Goal: Task Accomplishment & Management: Use online tool/utility

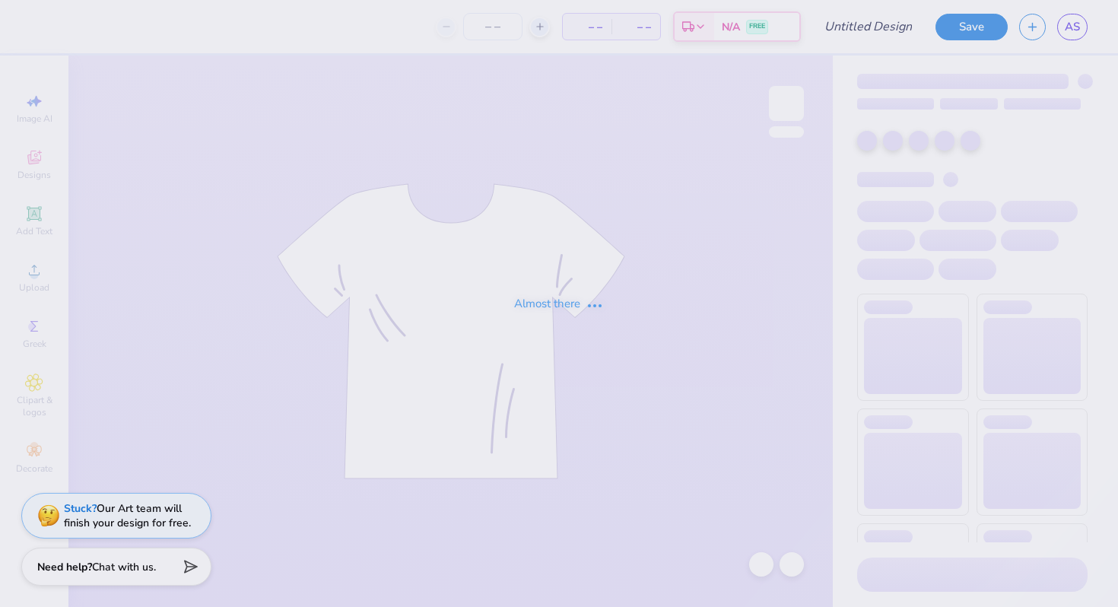
type input "[GEOGRAPHIC_DATA] : [PERSON_NAME]"
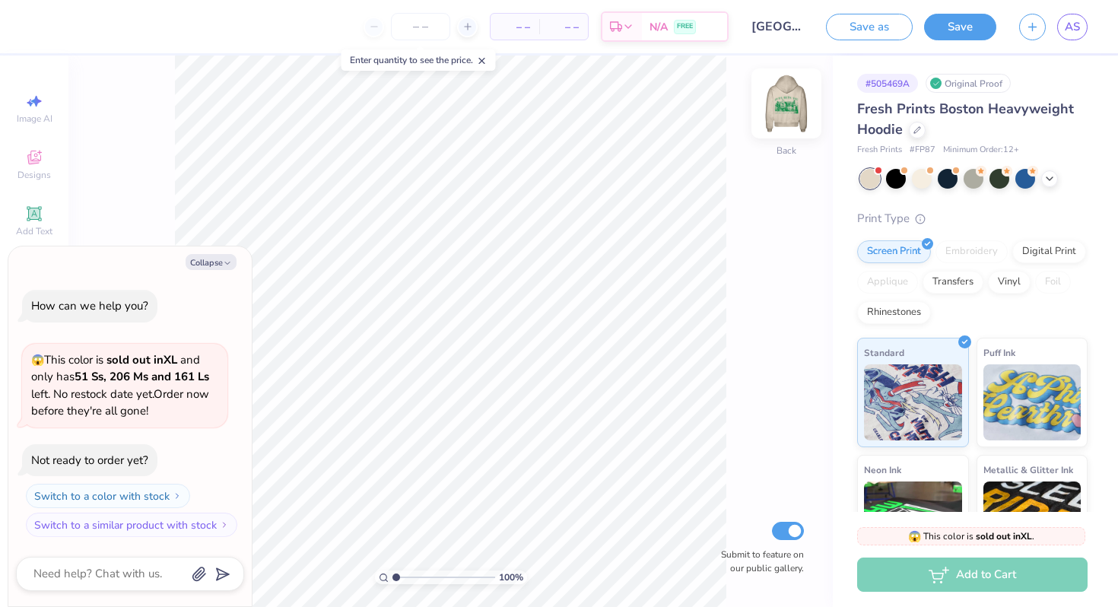
click at [788, 101] on img at bounding box center [786, 103] width 61 height 61
click at [209, 258] on button "Collapse" at bounding box center [211, 262] width 51 height 16
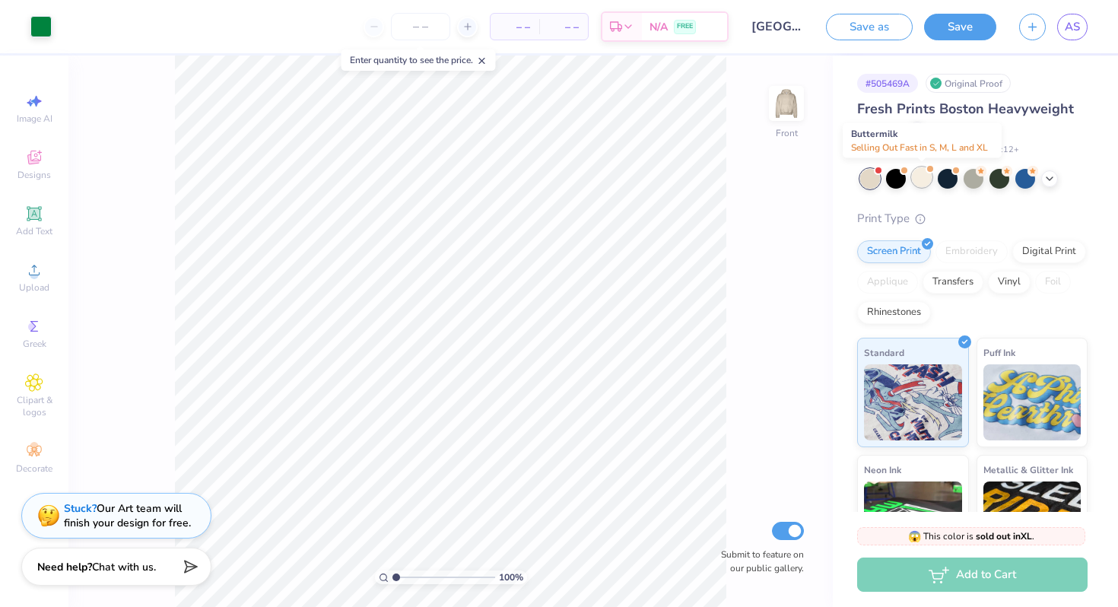
click at [924, 179] on div at bounding box center [922, 177] width 20 height 20
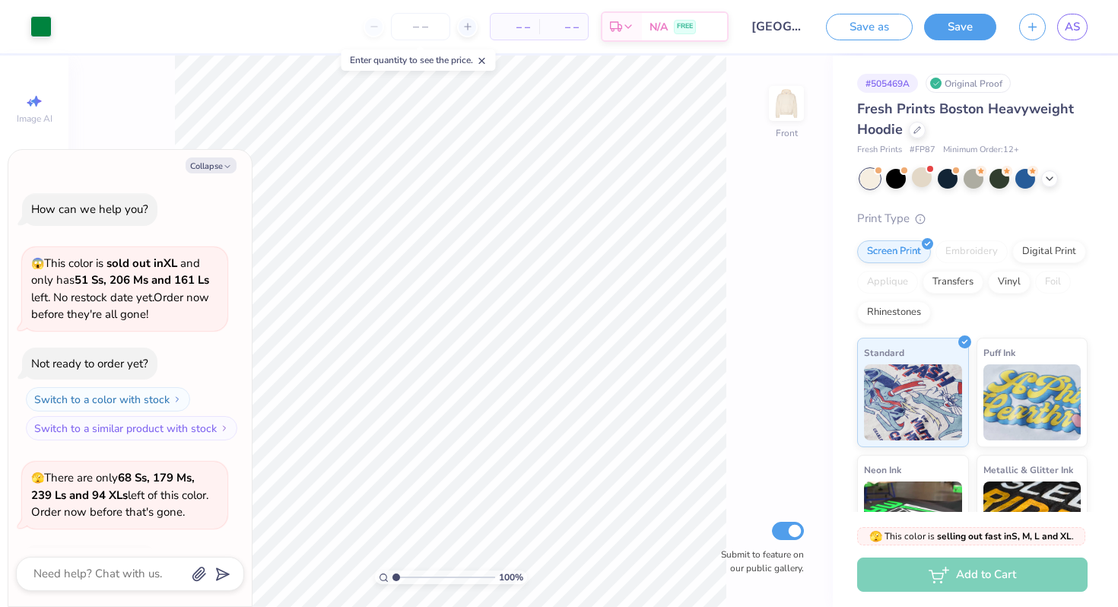
scroll to position [101, 0]
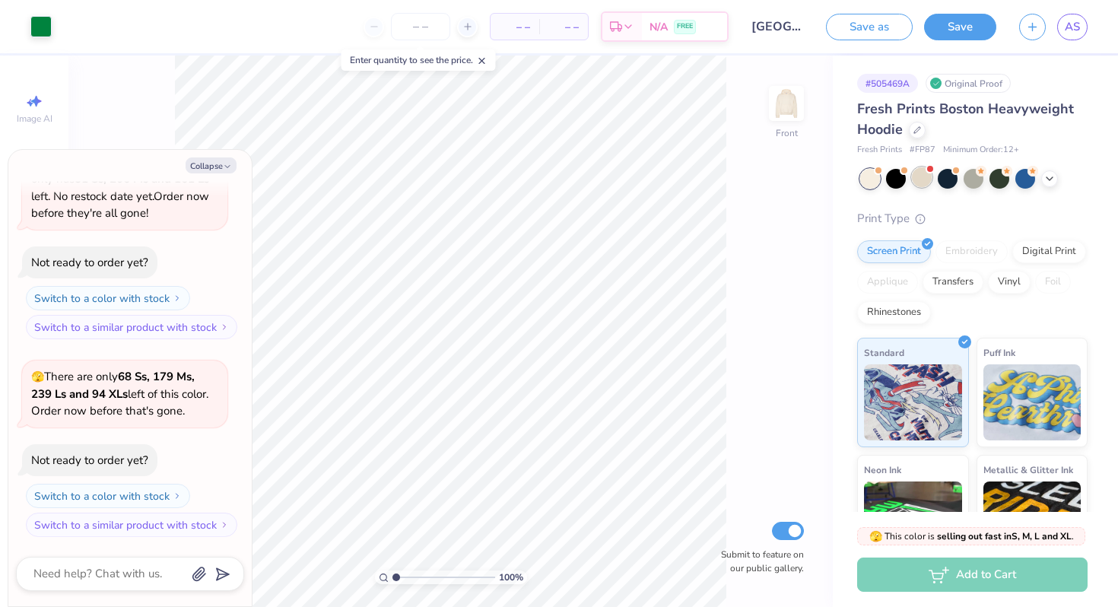
click at [927, 177] on div at bounding box center [922, 177] width 20 height 20
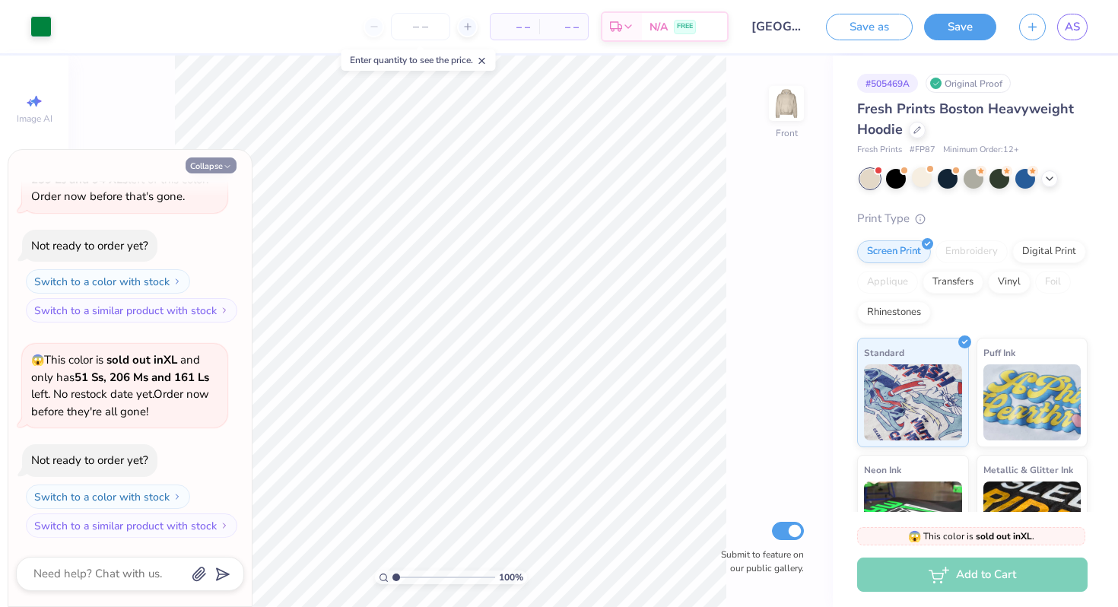
click at [224, 168] on icon "button" at bounding box center [227, 166] width 9 height 9
type textarea "x"
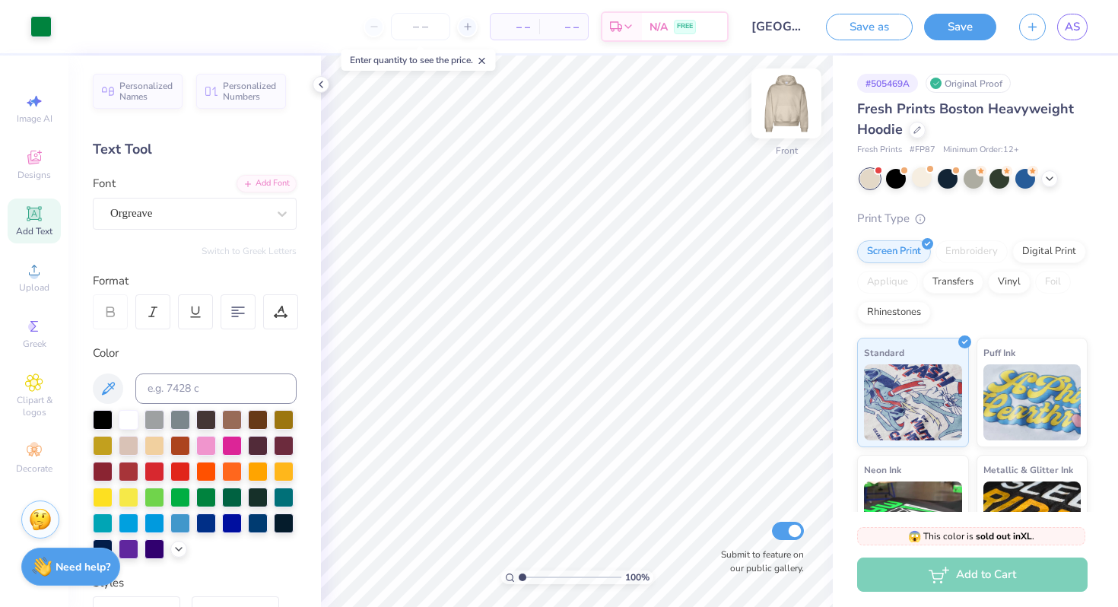
click at [792, 105] on img at bounding box center [786, 103] width 61 height 61
type input "4.86"
type input "0.88"
type input "3.00"
type input "4.87"
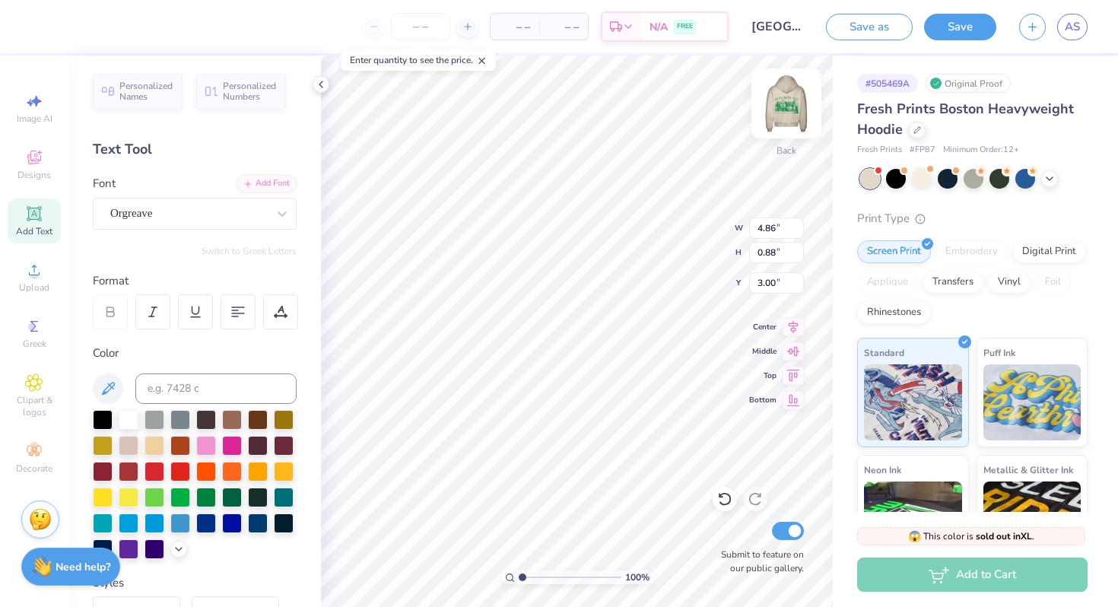
type input "0.90"
click at [779, 120] on img at bounding box center [786, 103] width 61 height 61
click at [723, 503] on icon at bounding box center [724, 498] width 15 height 15
click at [785, 114] on img at bounding box center [786, 103] width 61 height 61
type input "8.30"
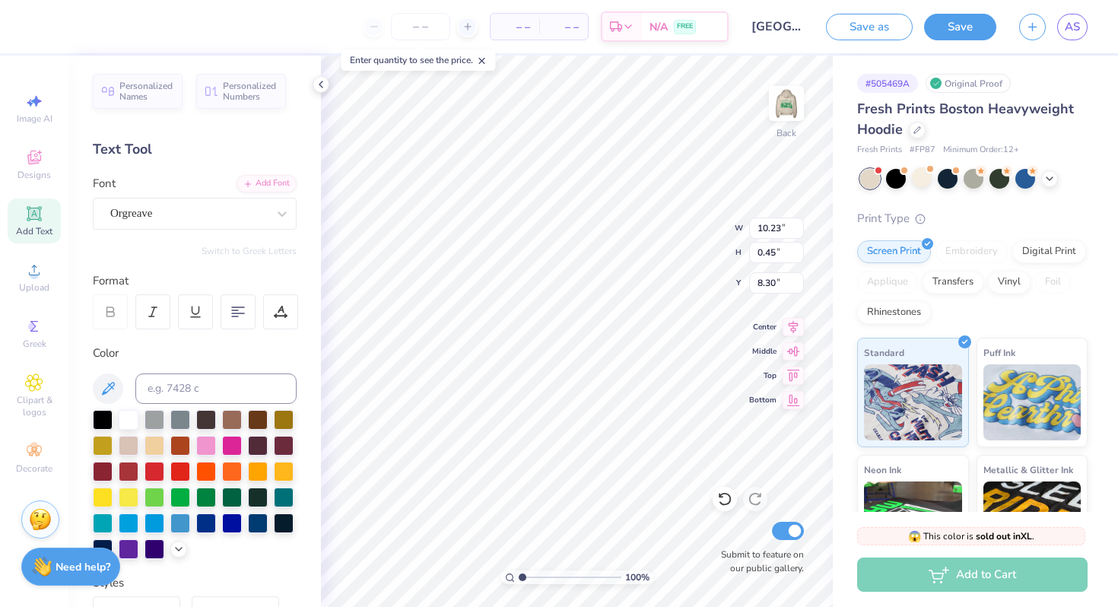
type input "7.59"
type input "0.33"
type input "6.75"
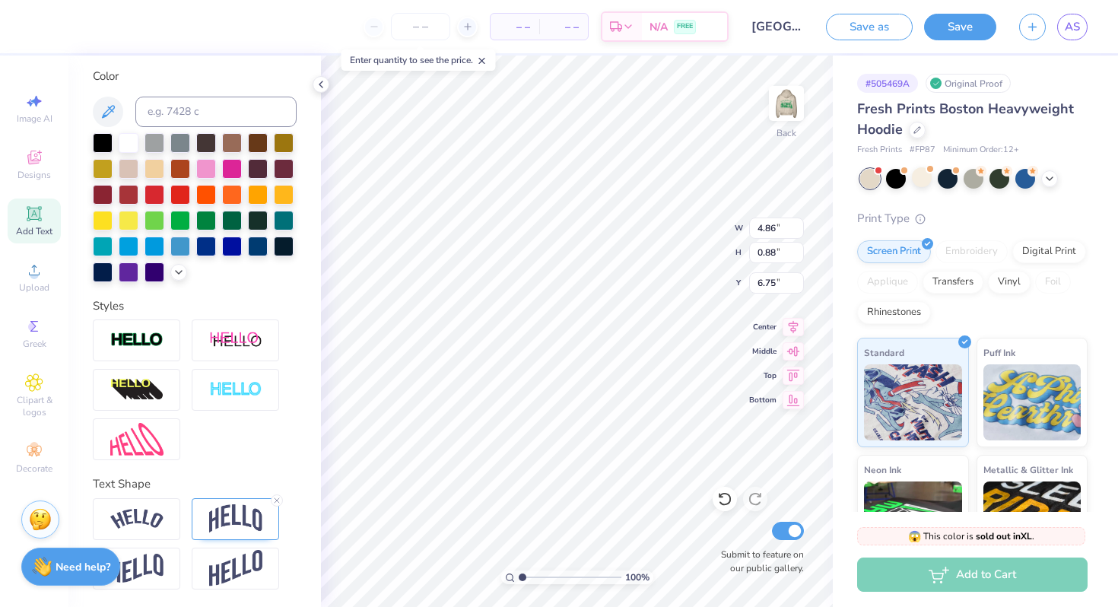
scroll to position [0, 0]
type textarea "ZBT"
type input "3.61"
type input "1.61"
type input "3.00"
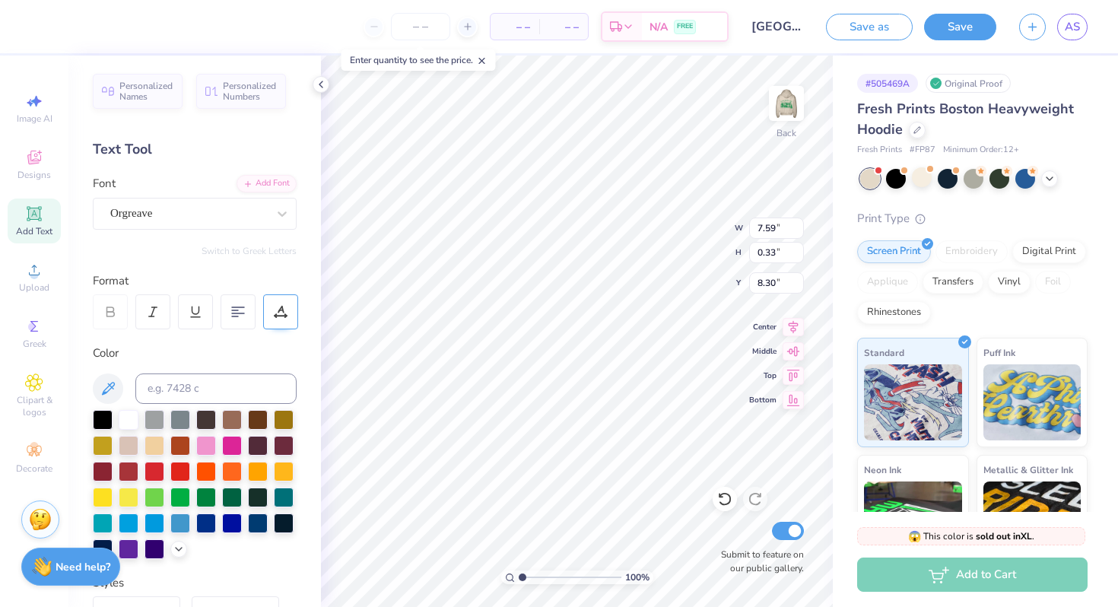
click at [278, 305] on icon at bounding box center [281, 312] width 14 height 14
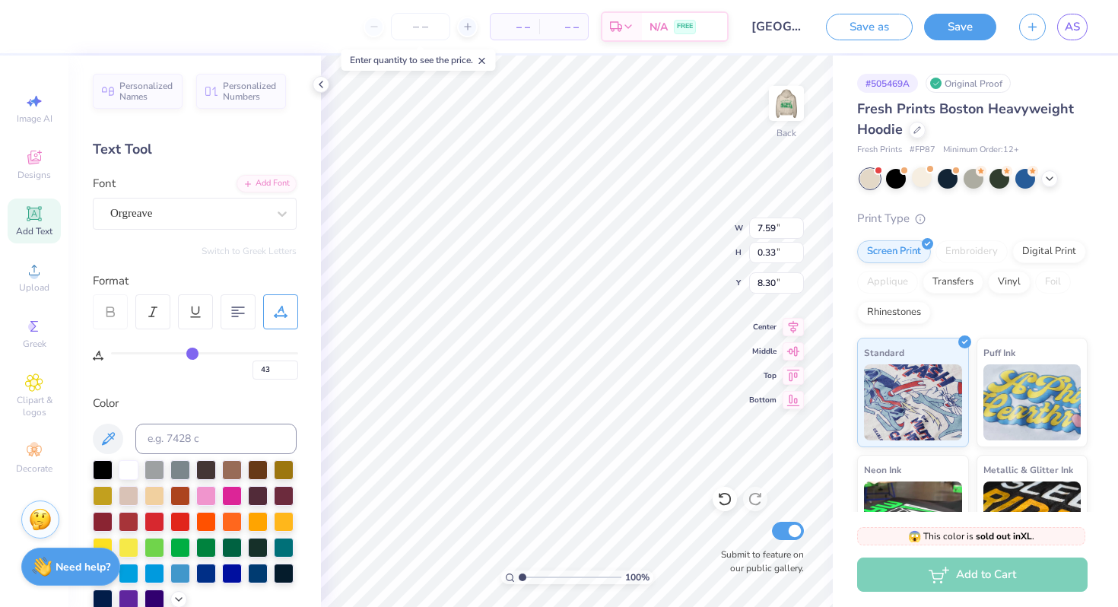
type input "42"
type input "41"
type input "39"
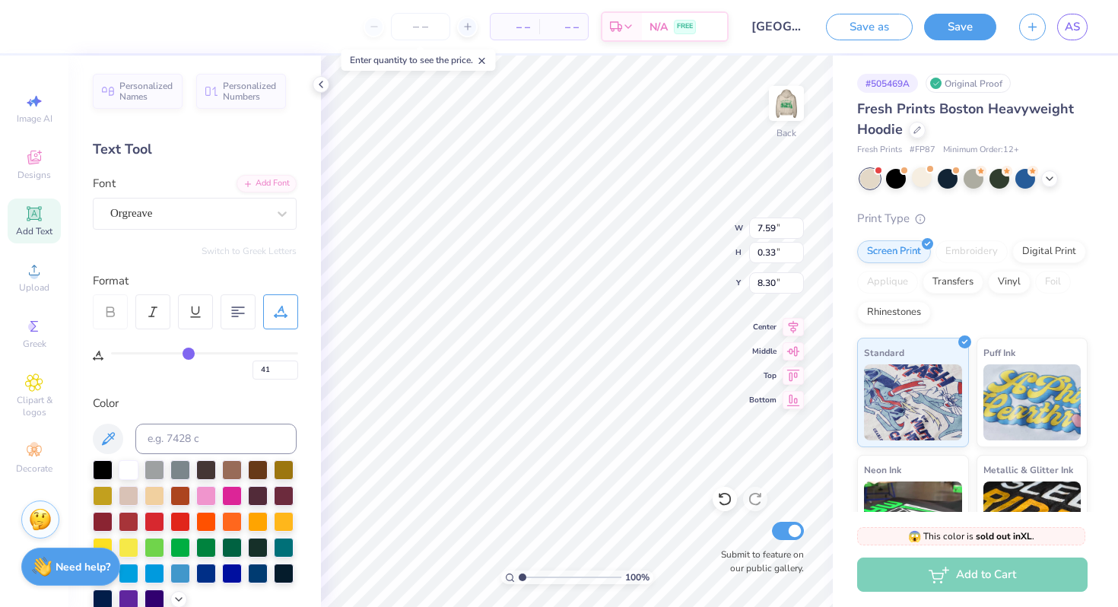
type input "39"
type input "36"
type input "34"
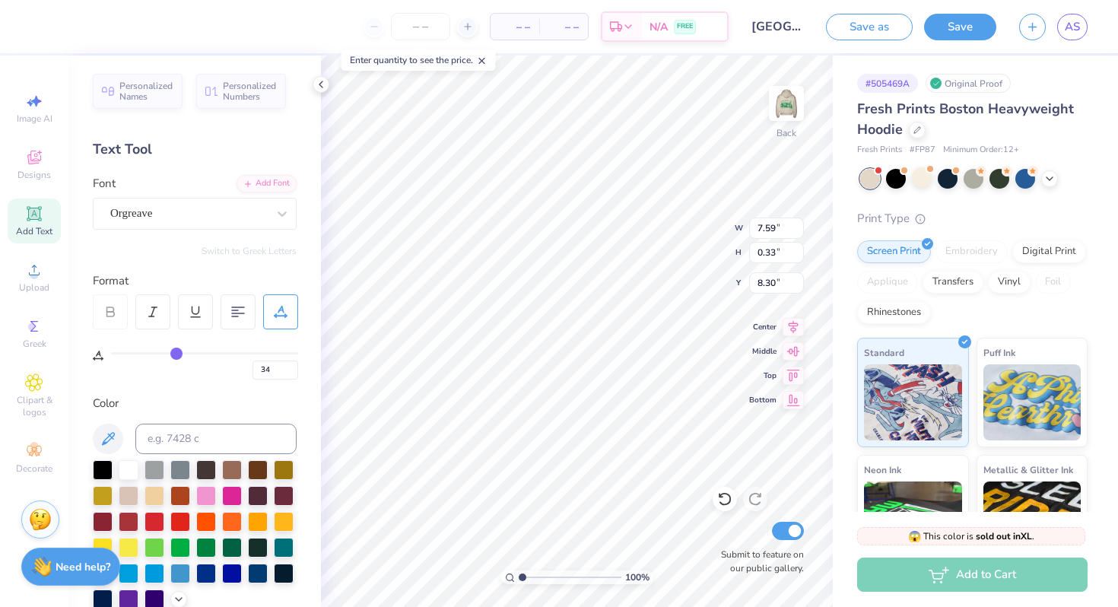
type input "31"
type input "30"
type input "28"
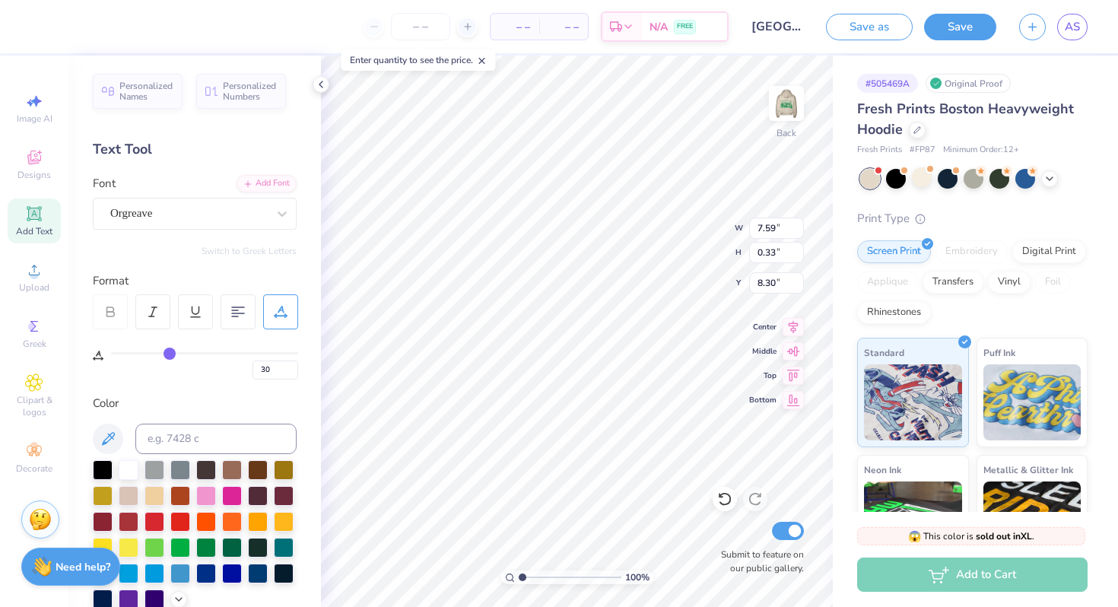
type input "28"
type input "27"
type input "26"
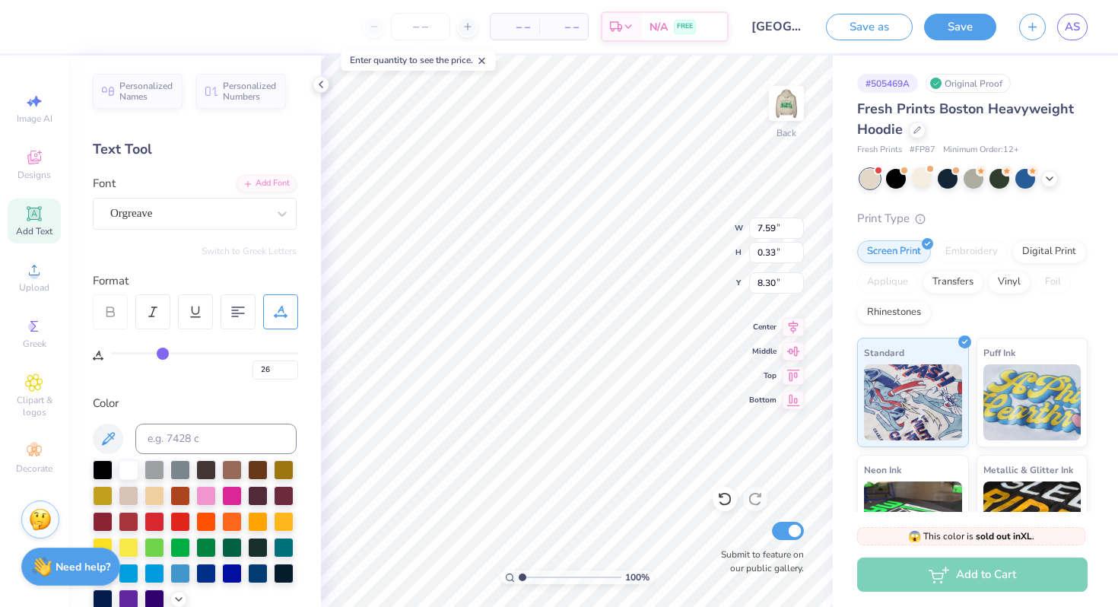
type input "25"
type input "24"
type input "23"
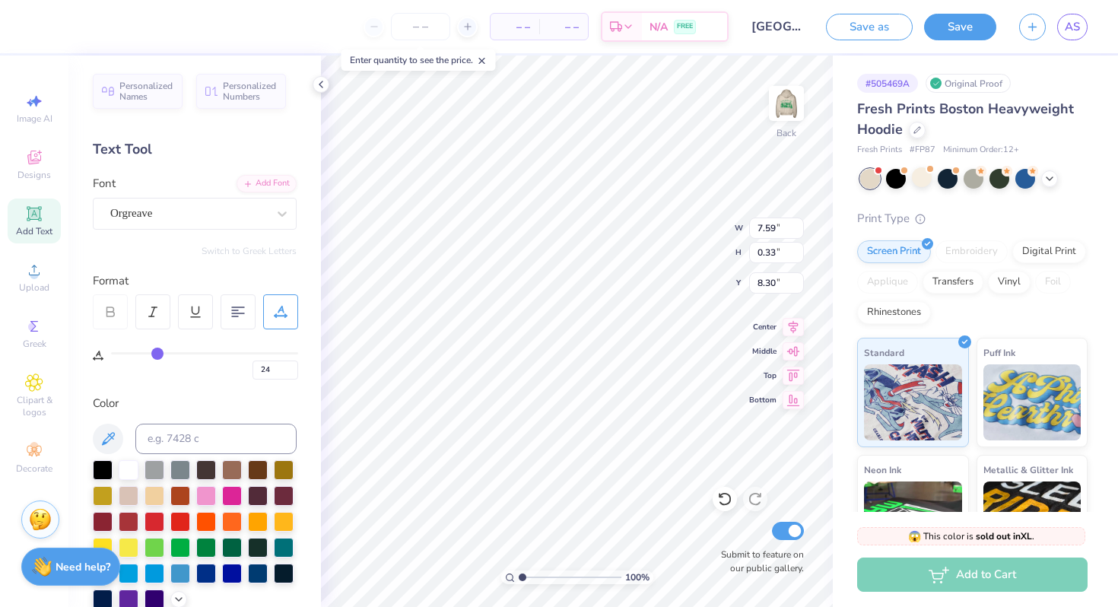
type input "23"
type input "22"
type input "21"
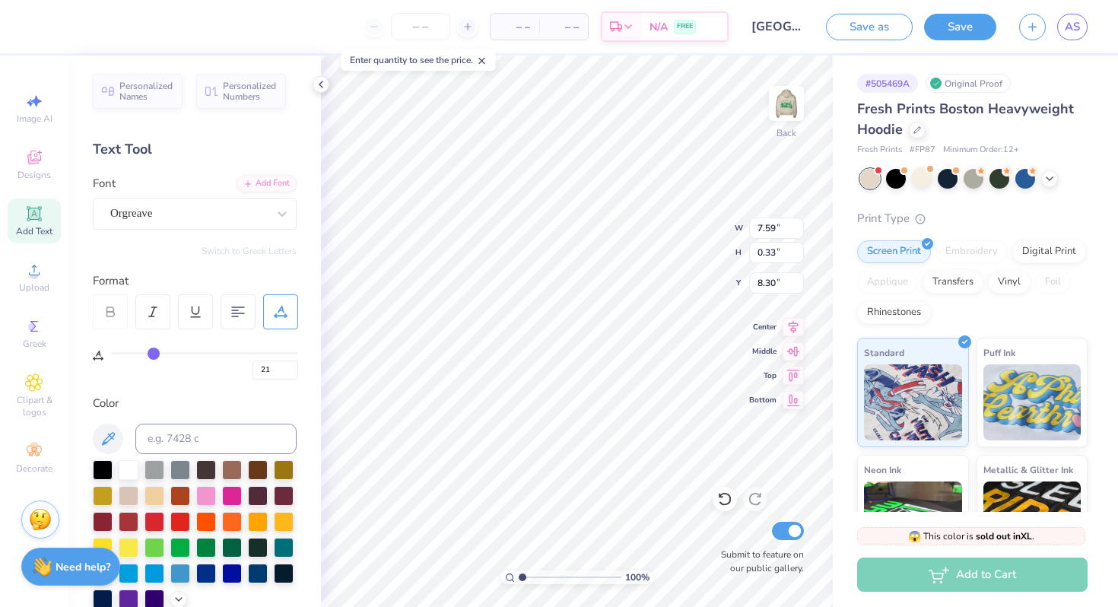
type input "20"
type input "19"
type input "18"
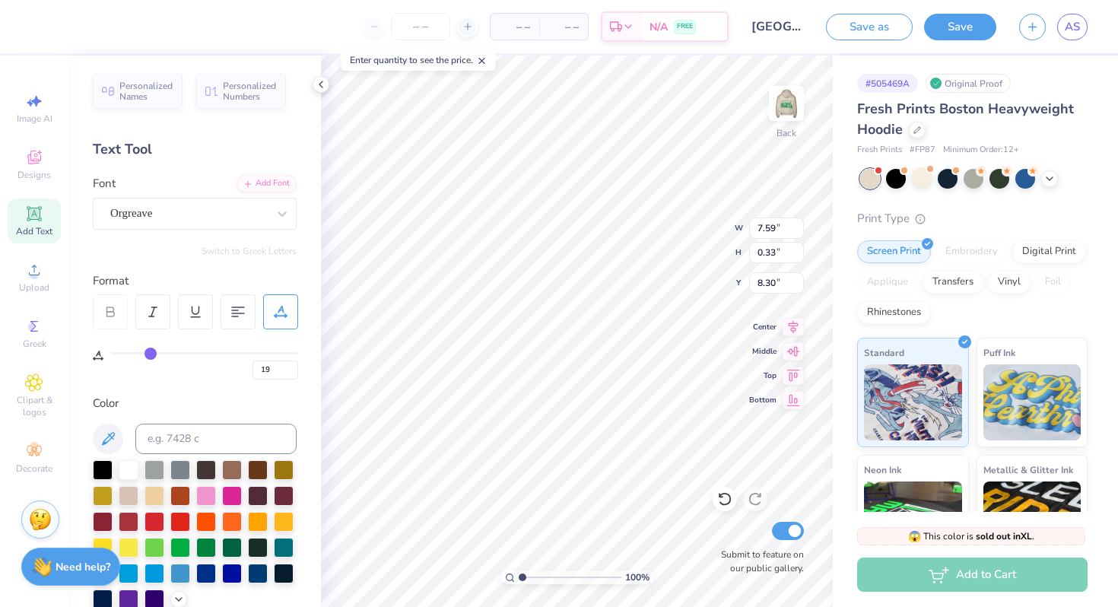
type input "18"
type input "17"
type input "15"
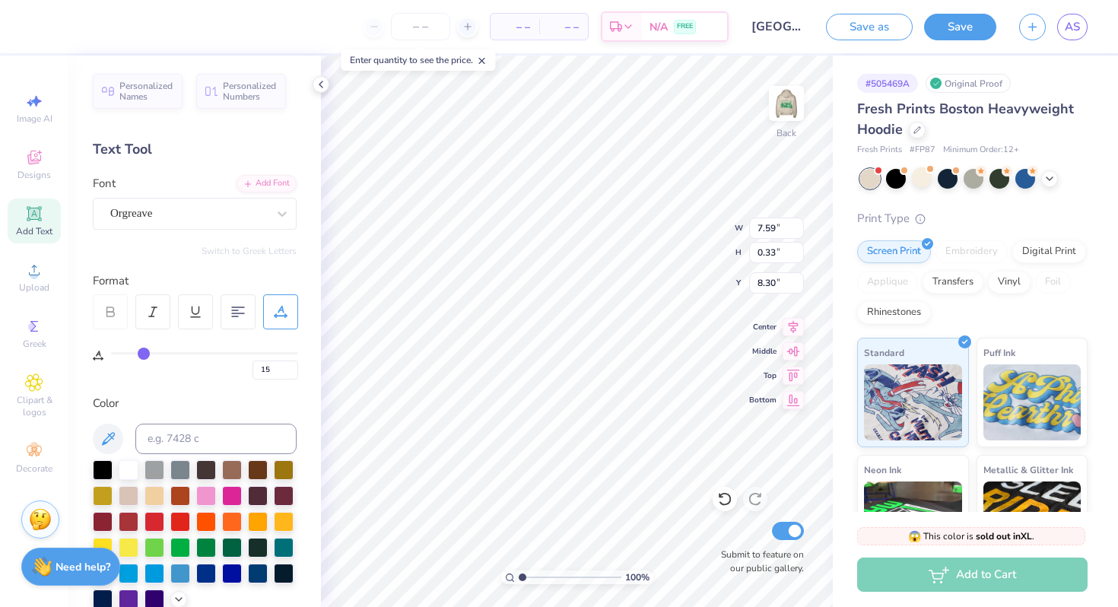
type input "14"
type input "13"
type input "12"
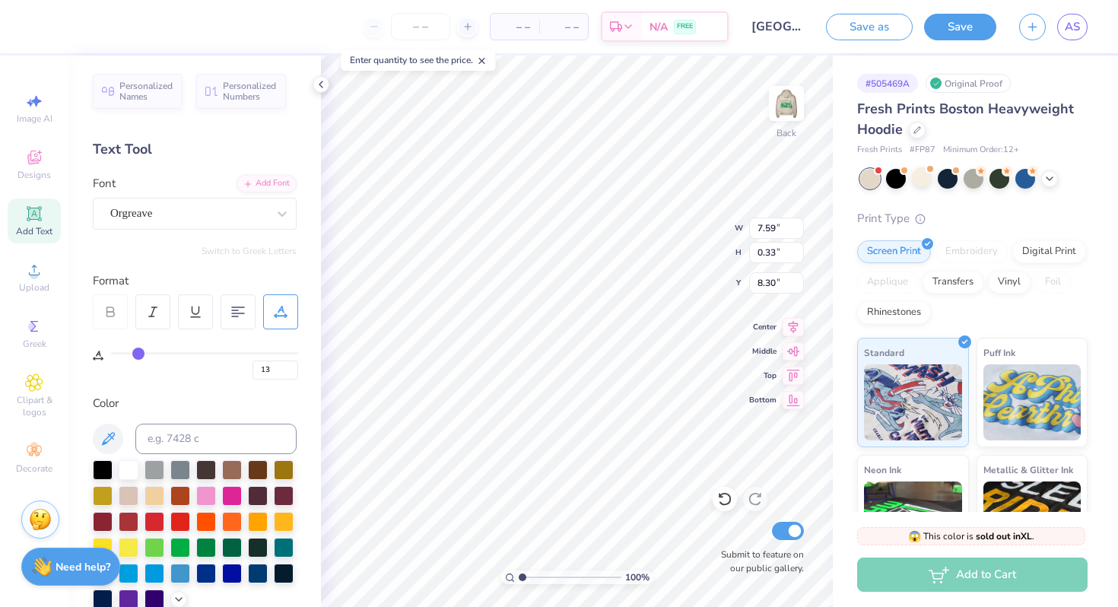
type input "12"
type input "11"
type input "10"
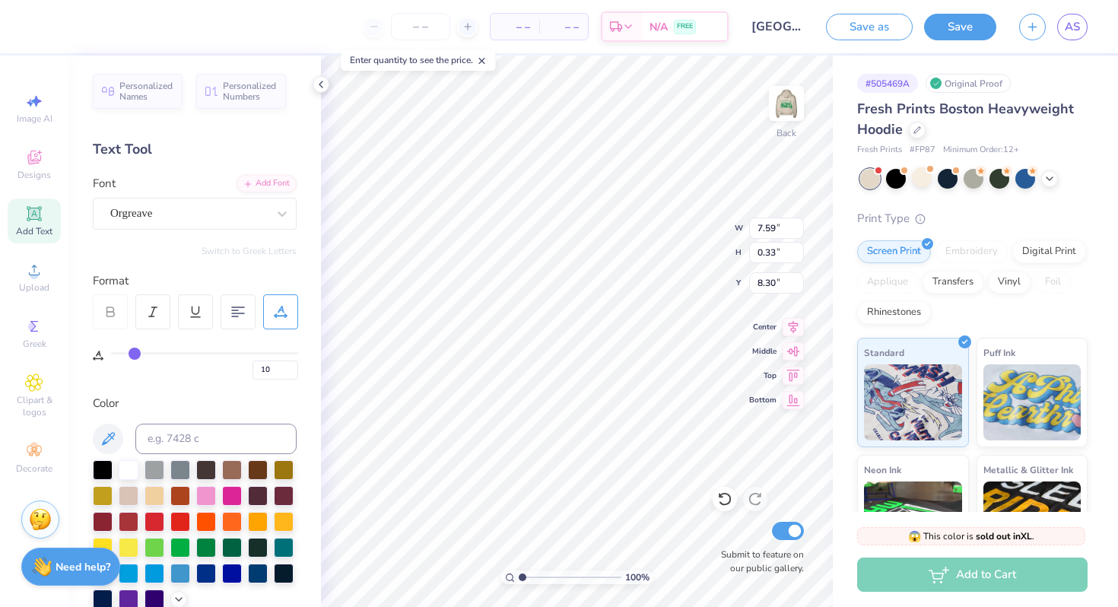
drag, startPoint x: 193, startPoint y: 352, endPoint x: 135, endPoint y: 350, distance: 57.9
type input "10"
click at [135, 352] on input "range" at bounding box center [204, 353] width 187 height 2
type input "5.17"
type input "9"
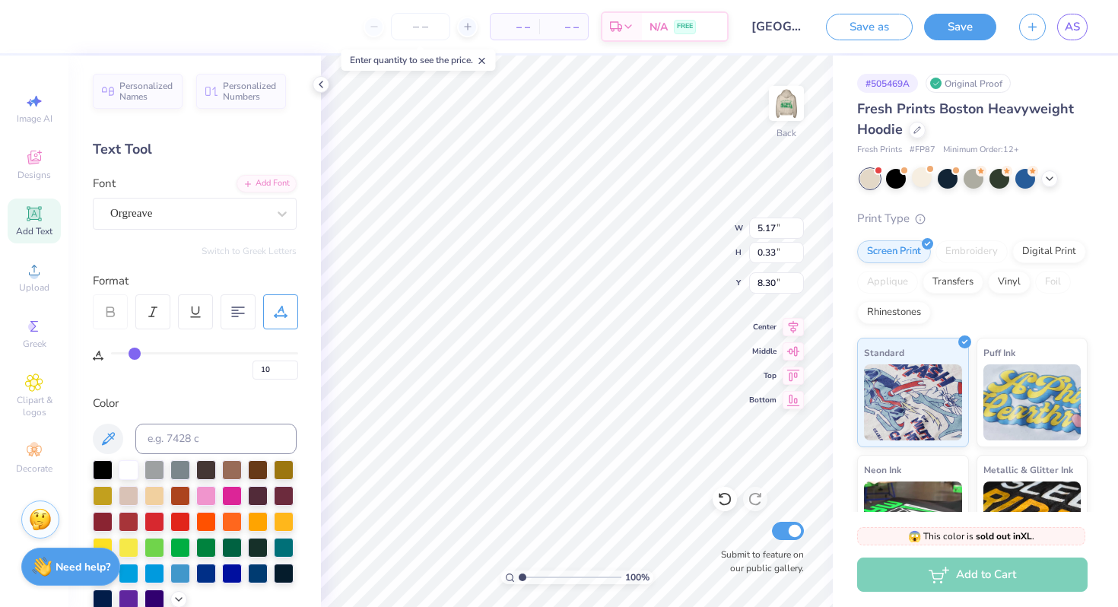
type input "9"
type input "8"
type input "7"
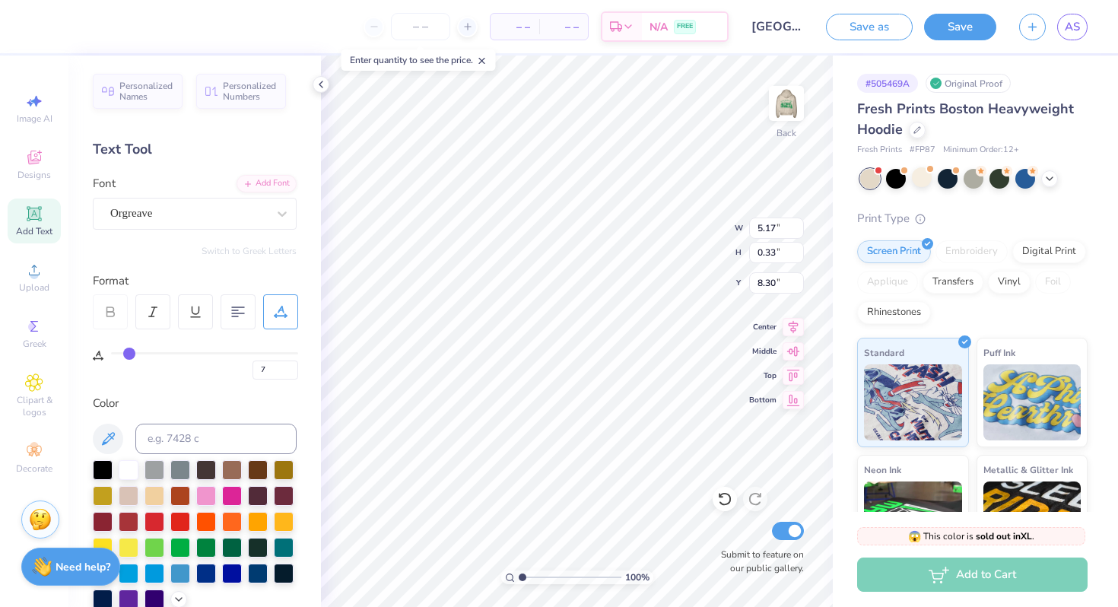
type input "6"
type input "5"
type input "4"
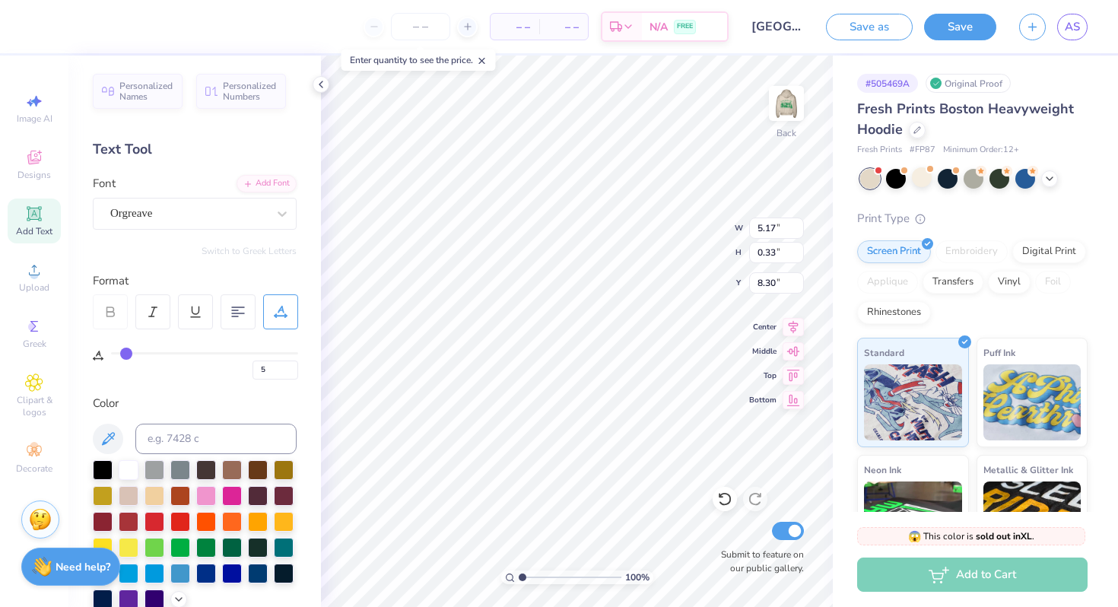
type input "4"
type input "3"
drag, startPoint x: 135, startPoint y: 350, endPoint x: 122, endPoint y: 349, distance: 13.7
type input "3"
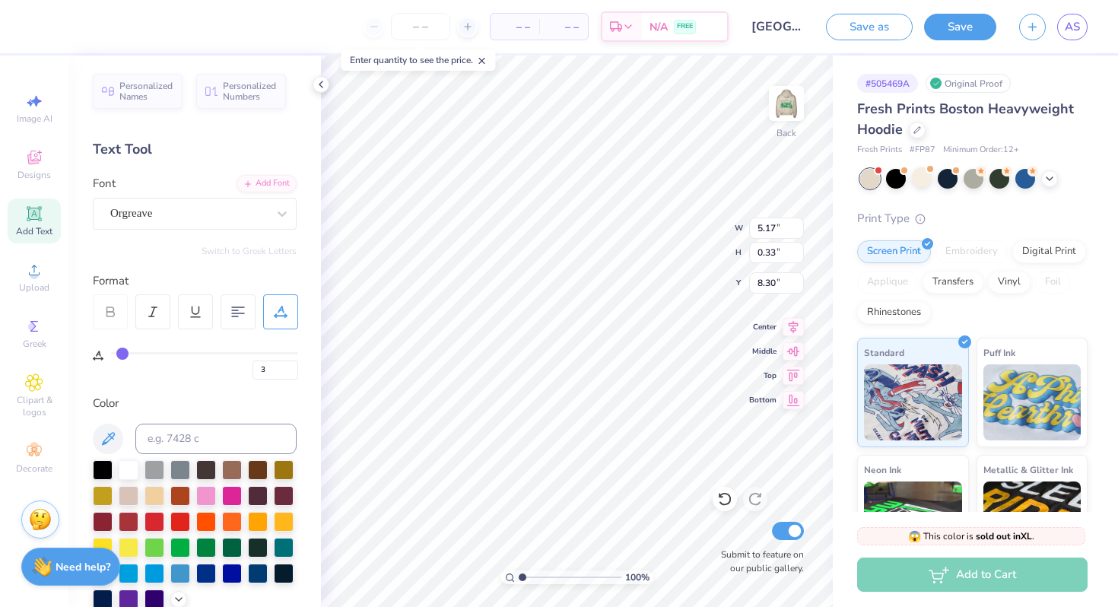
click at [122, 352] on input "range" at bounding box center [204, 353] width 187 height 2
type input "4.65"
type input "5.02"
type input "3.17"
type input "0.23"
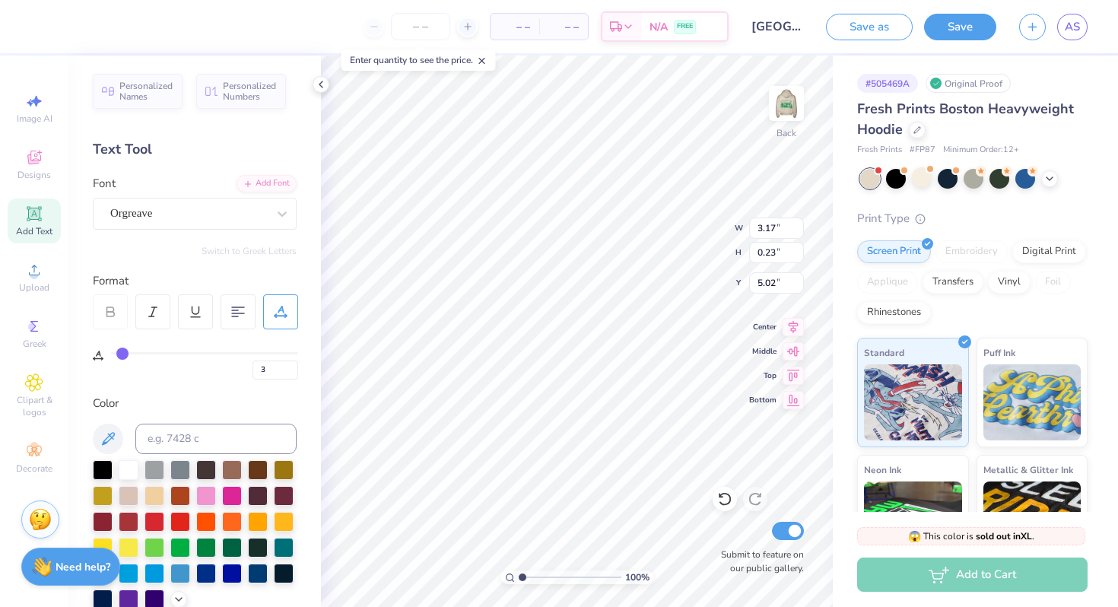
type input "4.61"
type input "0"
type input "3.63"
type input "1.56"
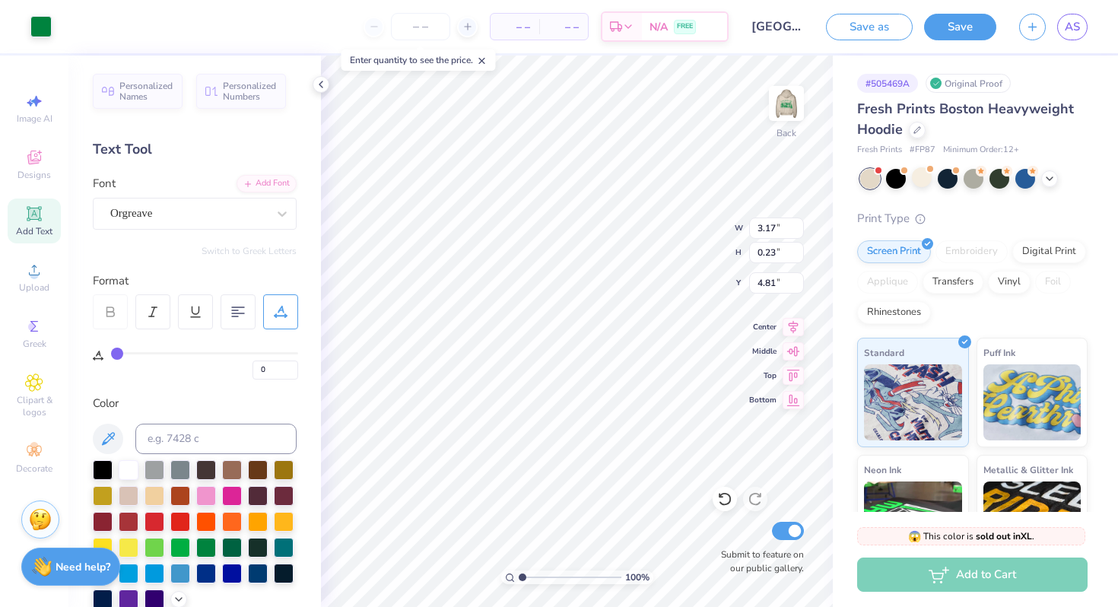
type input "3"
type input "3.79"
type input "2.03"
click at [793, 111] on img at bounding box center [786, 103] width 61 height 61
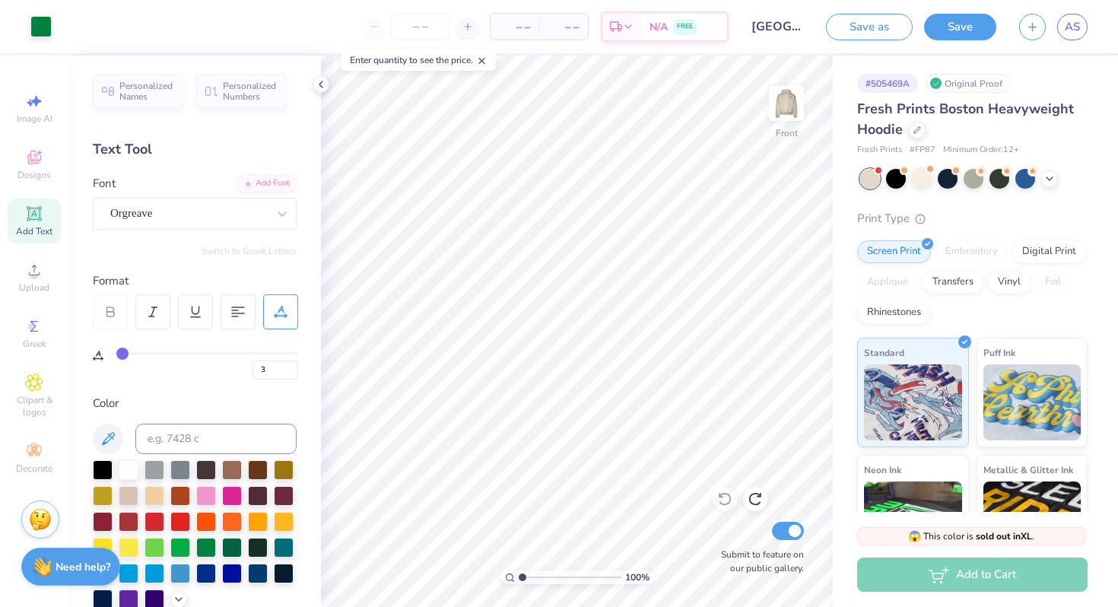
click at [793, 111] on img at bounding box center [786, 103] width 30 height 30
click at [793, 105] on img at bounding box center [786, 103] width 61 height 61
click at [793, 98] on img at bounding box center [786, 103] width 61 height 61
type input "4.93"
click at [725, 498] on icon at bounding box center [724, 498] width 15 height 15
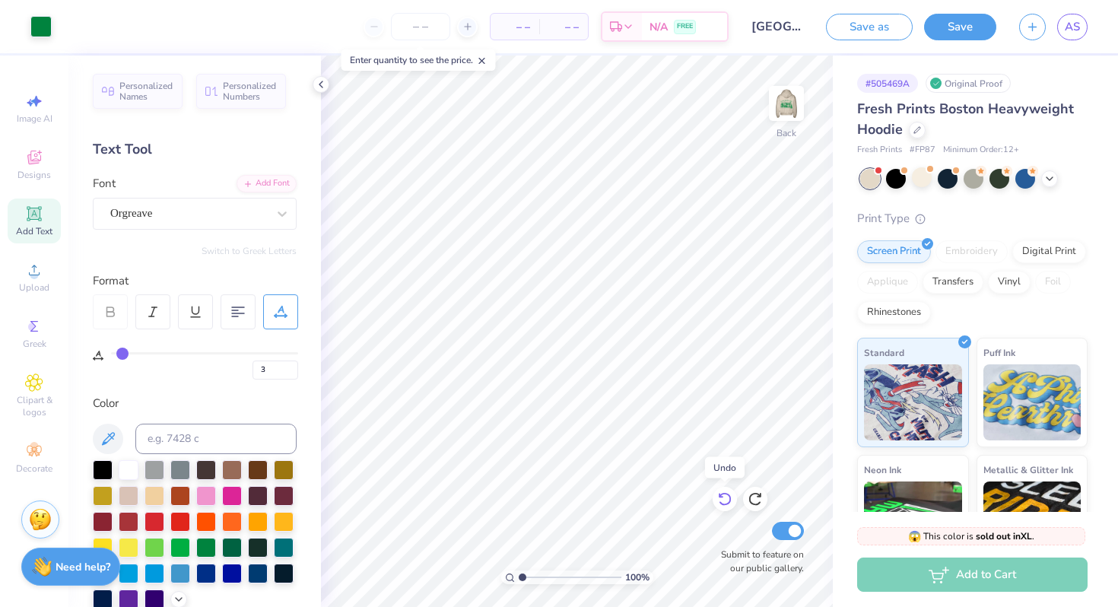
click at [725, 498] on icon at bounding box center [724, 498] width 15 height 15
type textarea "E"
type textarea "[GEOGRAPHIC_DATA]"
type input "0"
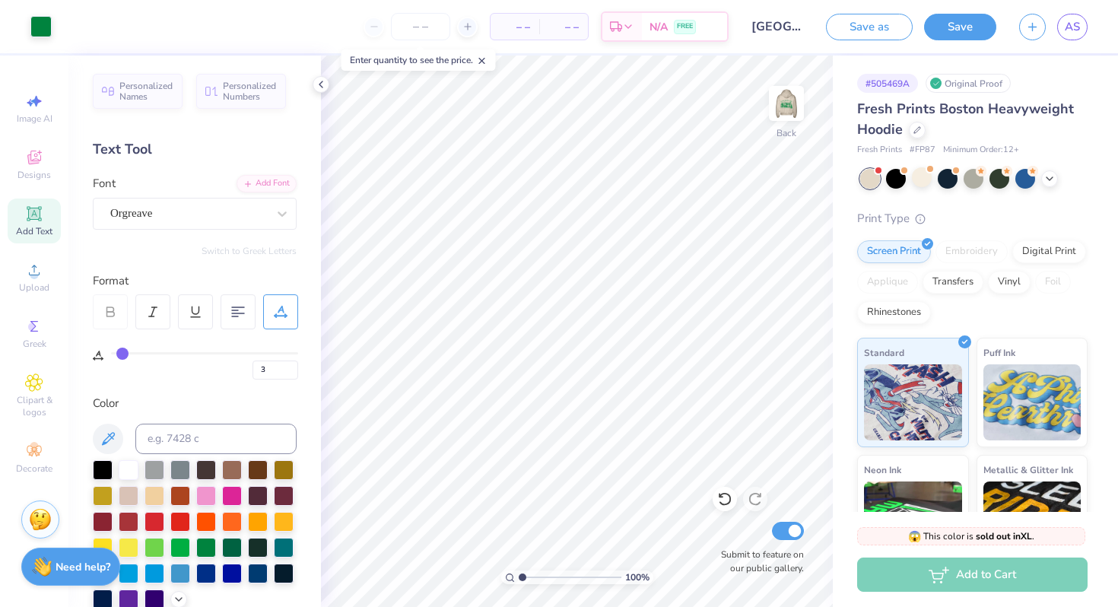
type input "0"
type input "3"
type input "4.04"
type input "0.24"
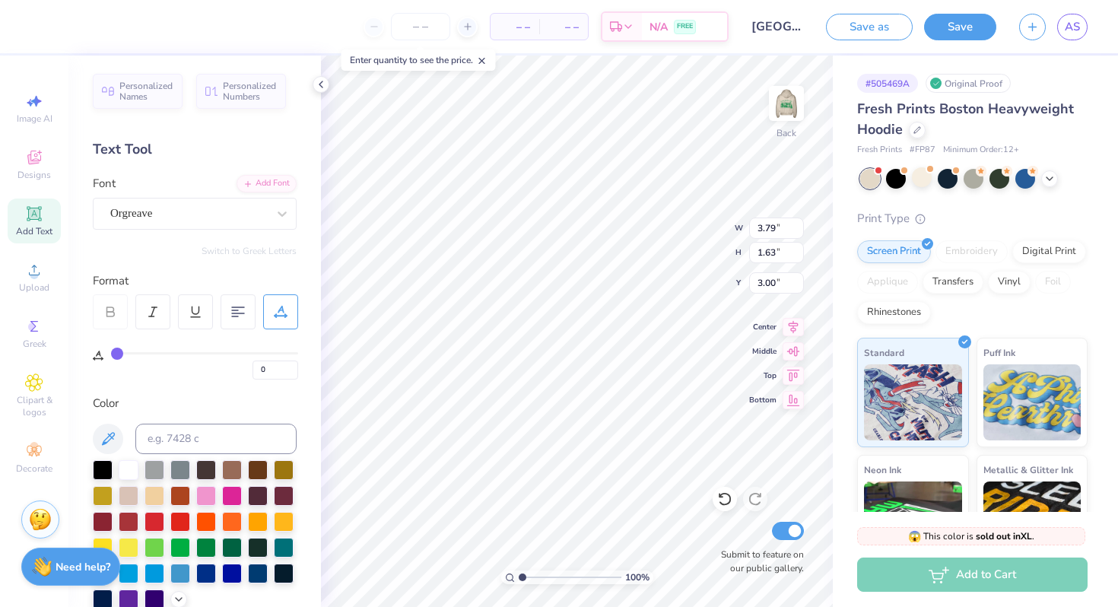
type input "4.79"
type input "3.39"
type input "0.20"
drag, startPoint x: 520, startPoint y: 575, endPoint x: 529, endPoint y: 575, distance: 8.4
type input "1.67"
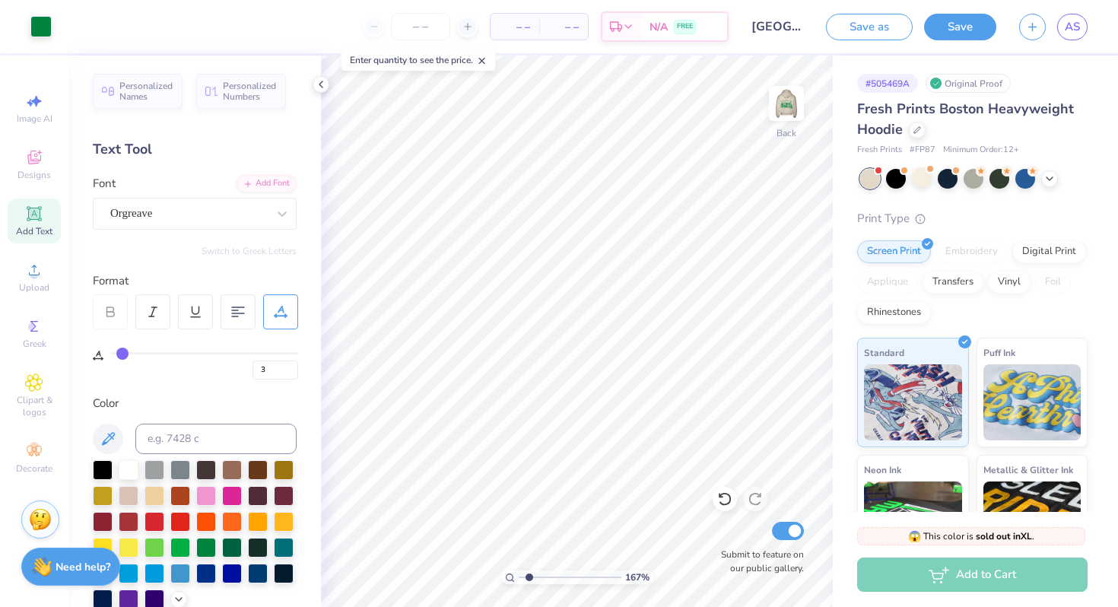
click at [529, 575] on input "range" at bounding box center [570, 578] width 103 height 14
type textarea "CORNELL"
click at [671, 243] on div "167 % Back W 3.39 3.39 " H 0.20 0.20 " Y 4.79 4.79 " Center Middle Top Bottom S…" at bounding box center [577, 332] width 512 height 552
type input "2.30"
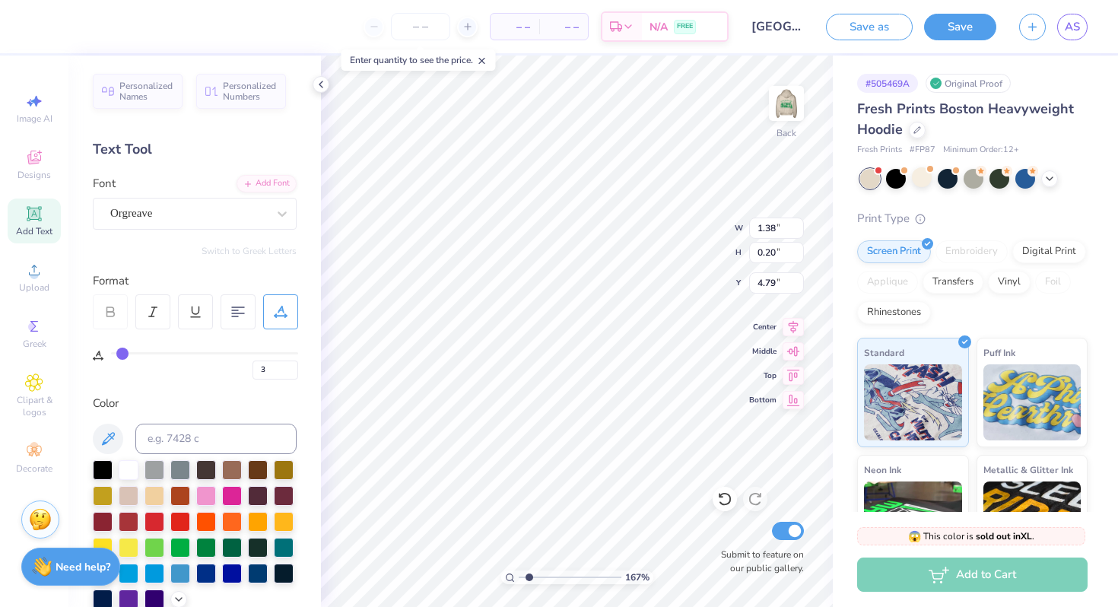
type input "0.33"
type input "4.63"
drag, startPoint x: 528, startPoint y: 577, endPoint x: 517, endPoint y: 576, distance: 11.4
click at [519, 576] on input "range" at bounding box center [570, 578] width 103 height 14
type input "1.93"
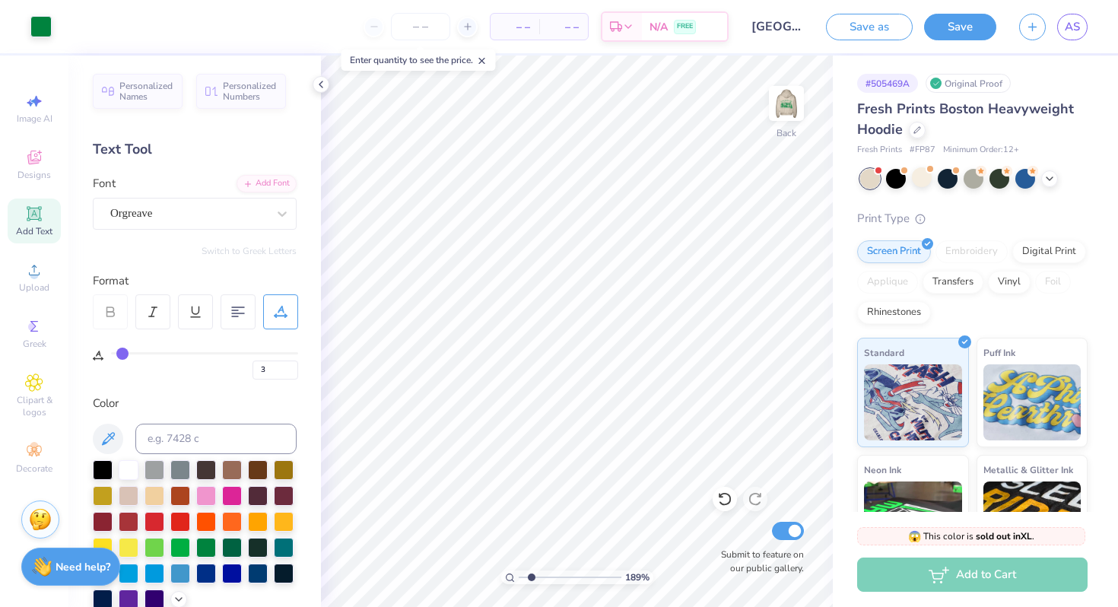
click at [531, 577] on input "range" at bounding box center [570, 578] width 103 height 14
type textarea "[GEOGRAPHIC_DATA]"
click at [684, 256] on div "193 % Back W 2.30 2.30 " H 0.33 0.33 " Y 4.63 4.63 " Center Middle Top Bottom S…" at bounding box center [577, 332] width 512 height 552
type input "0"
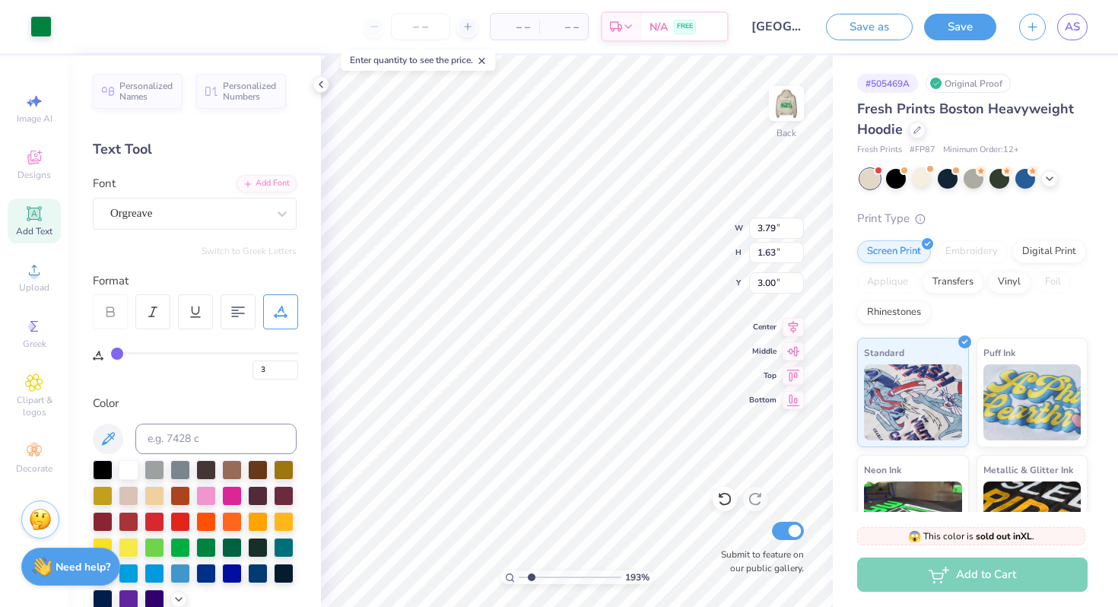
type input "0"
type textarea "ZEEBS"
type input "3"
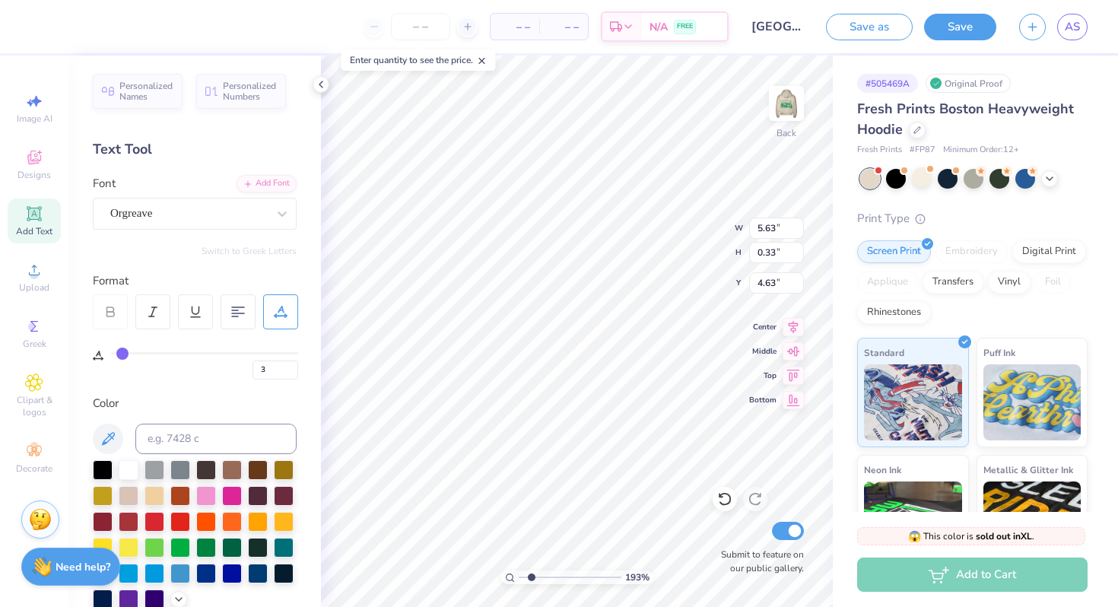
type input "4.98"
click at [682, 231] on div "193 % Back W 5.63 5.63 " H 0.33 0.33 " Y 4.98 4.98 " Center Middle Top Bottom S…" at bounding box center [577, 332] width 512 height 552
type input "0"
type input "6.10"
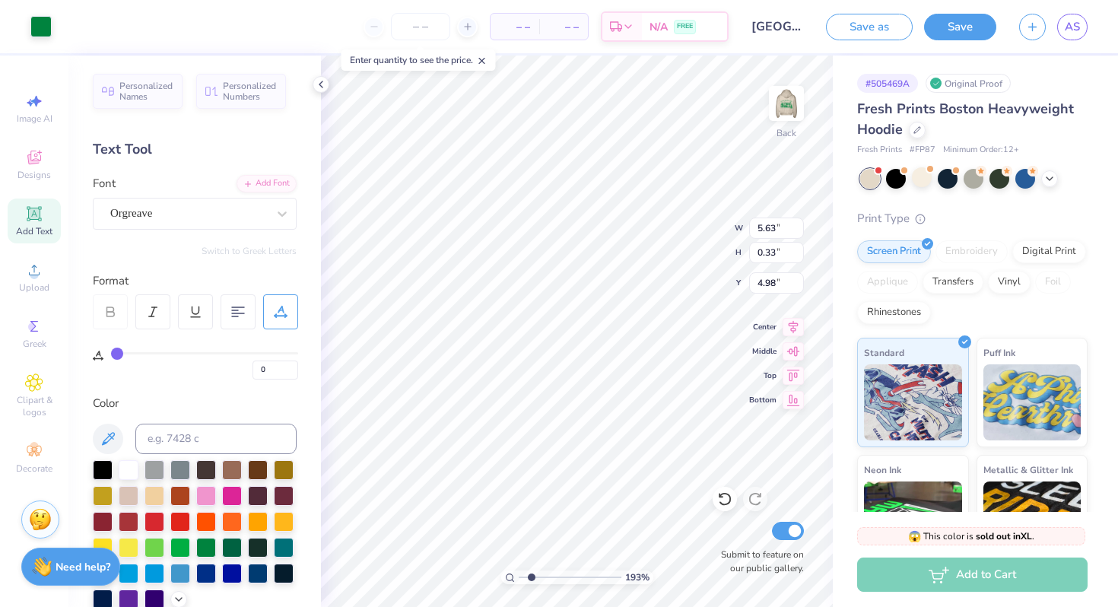
type input "3"
click at [670, 212] on div "193 % Back W 5.63 5.63 " H 0.33 0.33 " Y 4.98 4.98 " Center Middle Top Bottom S…" at bounding box center [577, 332] width 512 height 552
drag, startPoint x: 531, startPoint y: 573, endPoint x: 511, endPoint y: 574, distance: 19.8
type input "1"
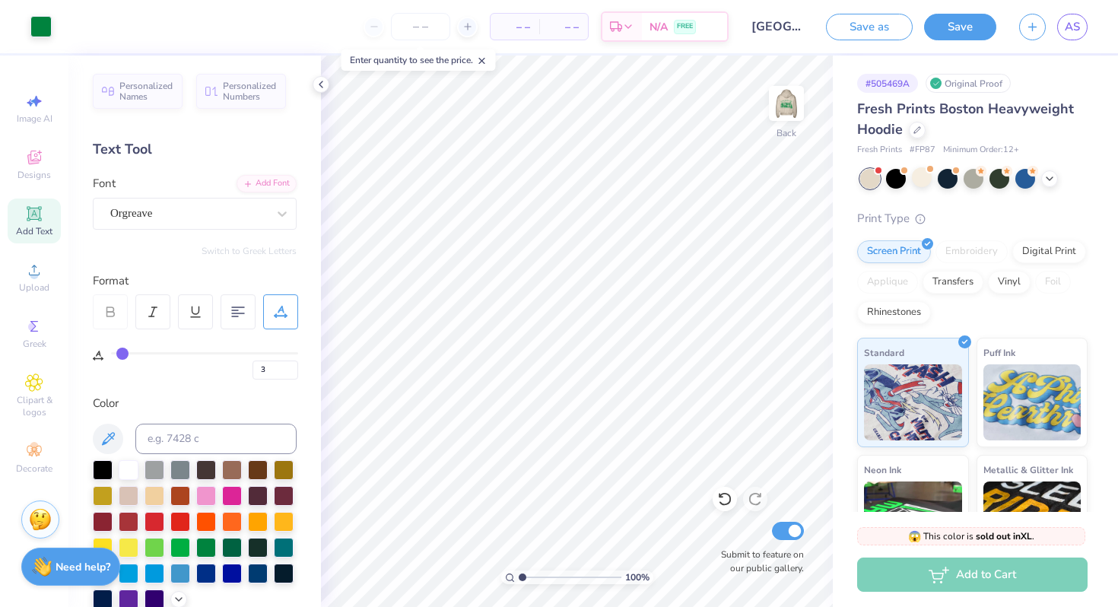
click at [519, 574] on input "range" at bounding box center [570, 578] width 103 height 14
type input "0"
type textarea "ZBT"
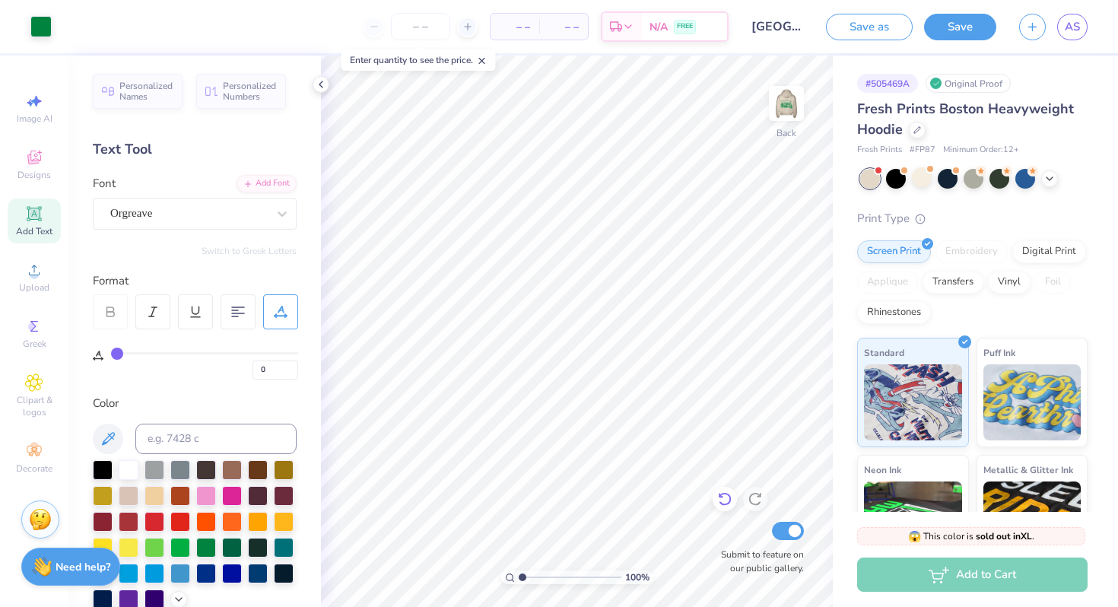
click at [727, 491] on div at bounding box center [725, 499] width 24 height 24
click at [727, 491] on icon at bounding box center [724, 498] width 15 height 15
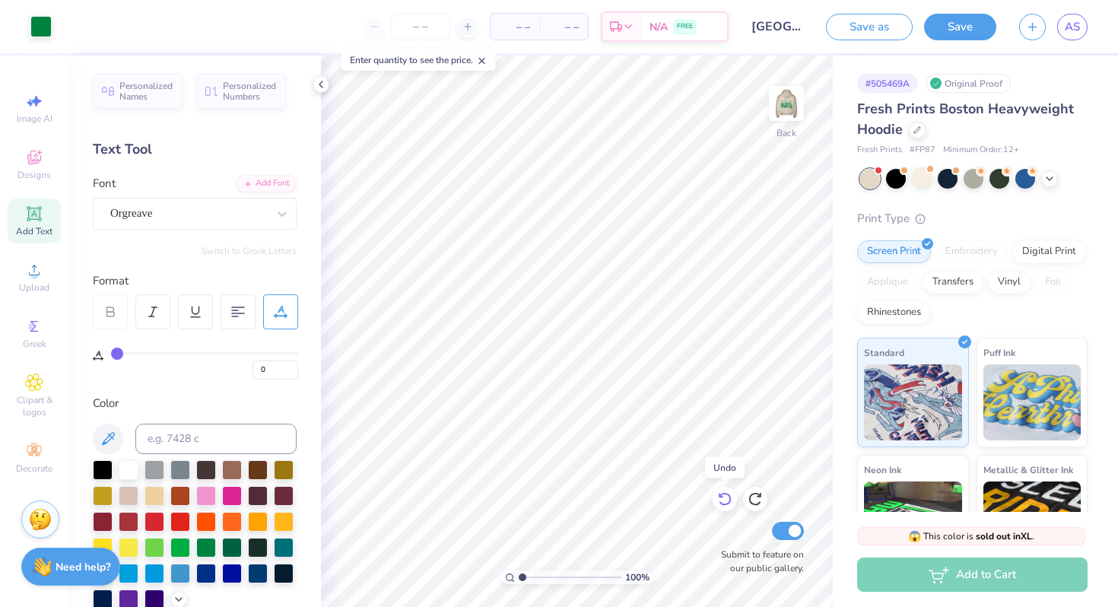
click at [727, 491] on icon at bounding box center [724, 498] width 15 height 15
drag, startPoint x: 521, startPoint y: 577, endPoint x: 534, endPoint y: 576, distance: 13.0
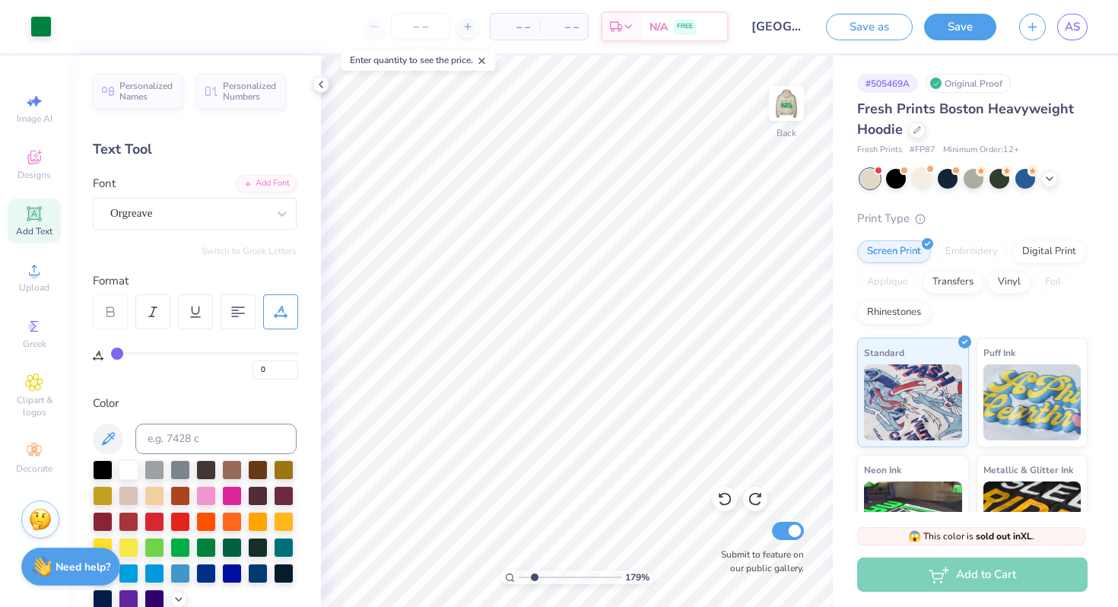
type input "2.16"
click at [534, 576] on input "range" at bounding box center [570, 578] width 103 height 14
type input "3"
type input "4.91"
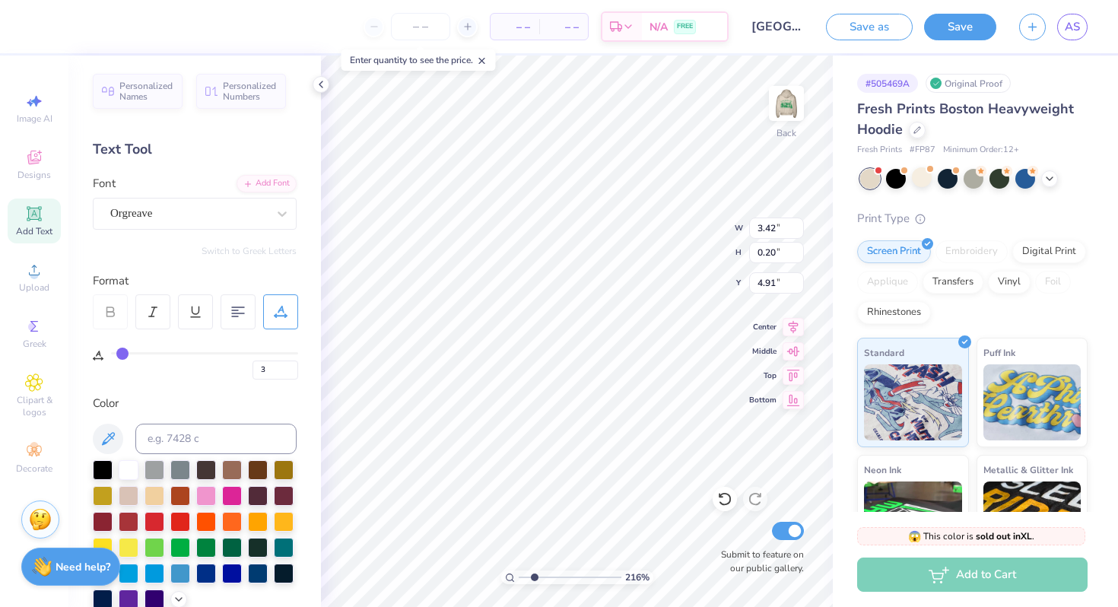
type input "3.42"
type input "0.20"
type input "4.24"
type input "2.27"
type input "3.01"
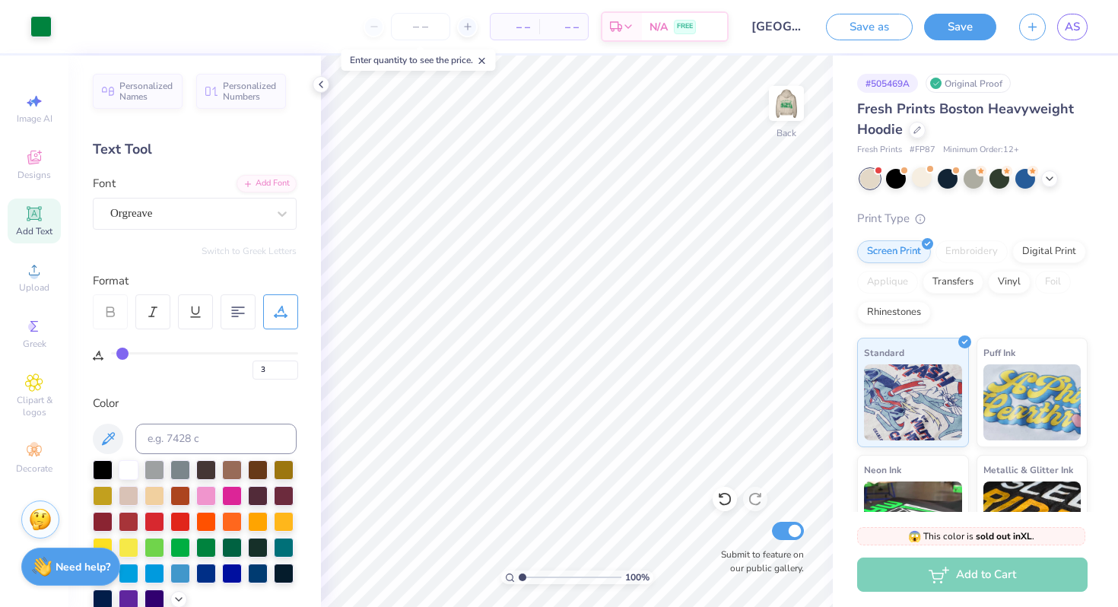
drag, startPoint x: 533, startPoint y: 576, endPoint x: 512, endPoint y: 576, distance: 21.3
type input "1"
click at [519, 576] on input "range" at bounding box center [570, 578] width 103 height 14
type input "0"
type input "3.00"
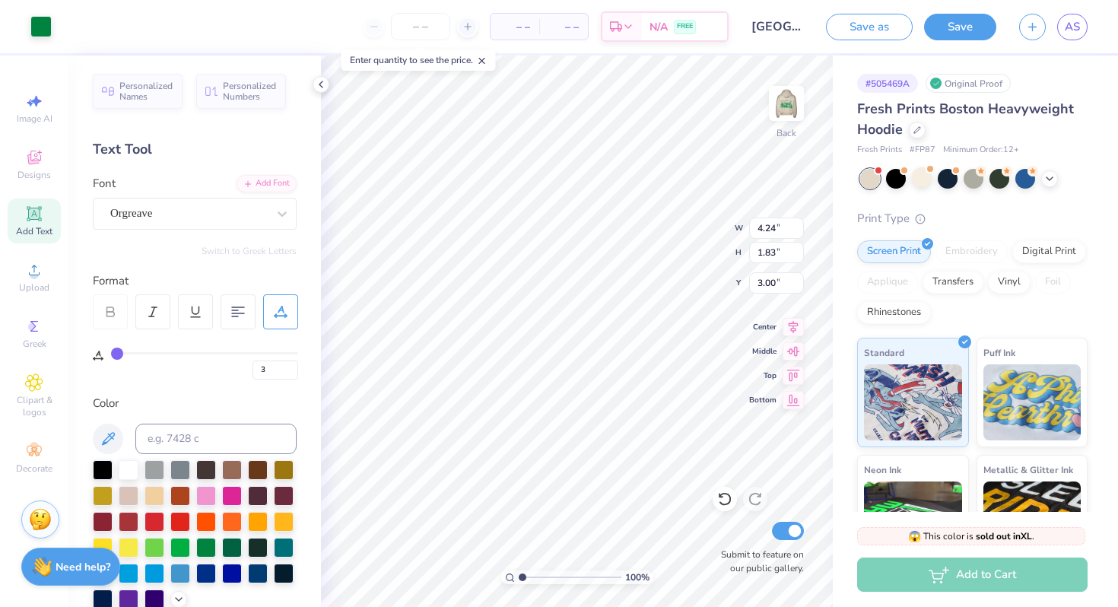
type input "0"
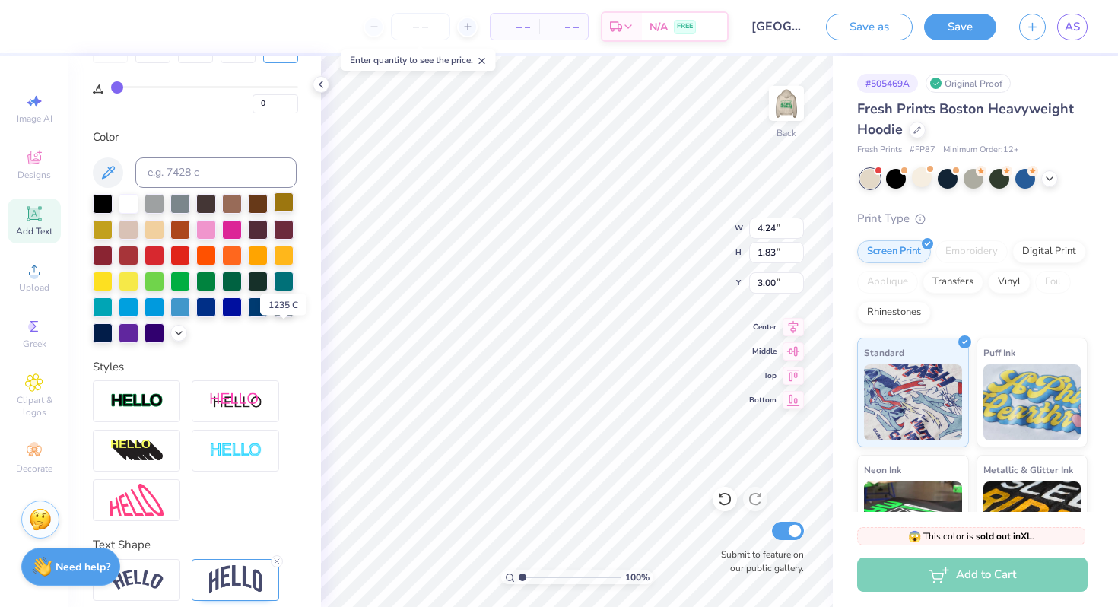
scroll to position [327, 0]
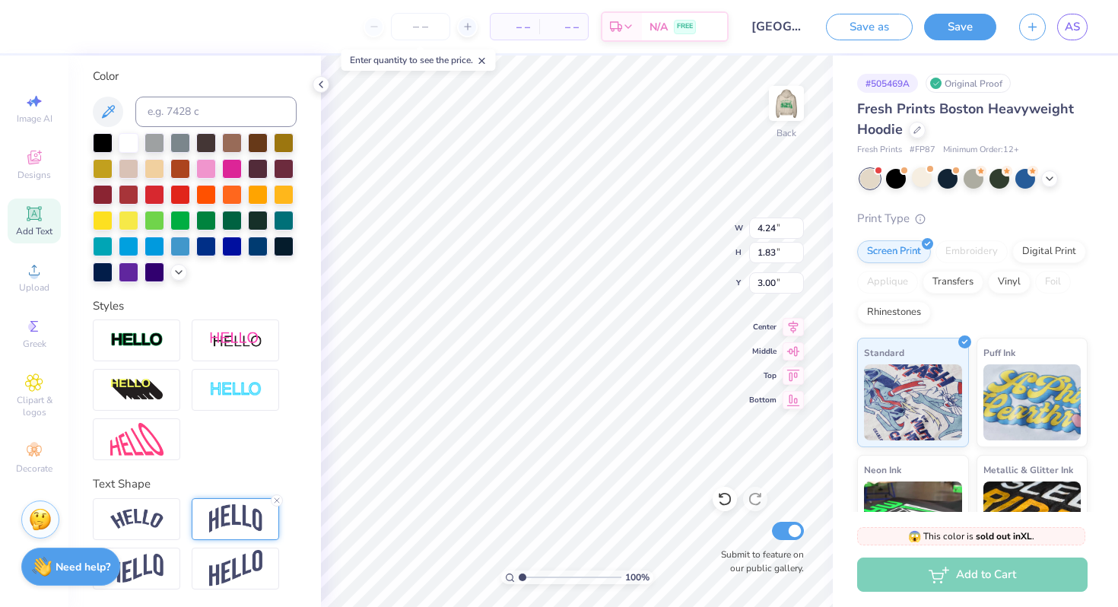
click at [258, 517] on img at bounding box center [235, 518] width 53 height 29
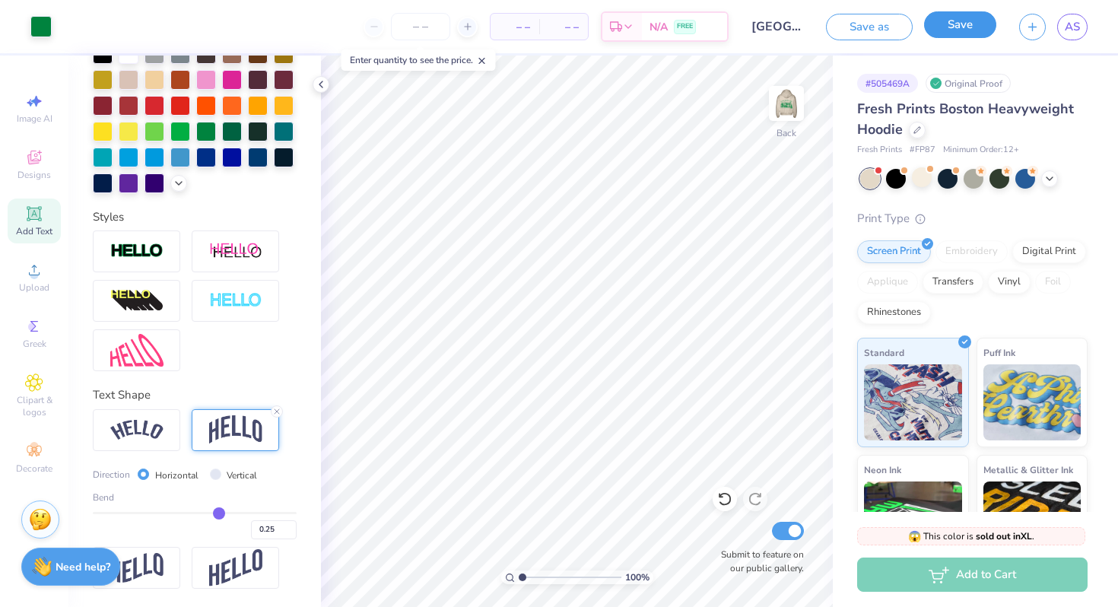
click at [983, 21] on button "Save" at bounding box center [960, 24] width 72 height 27
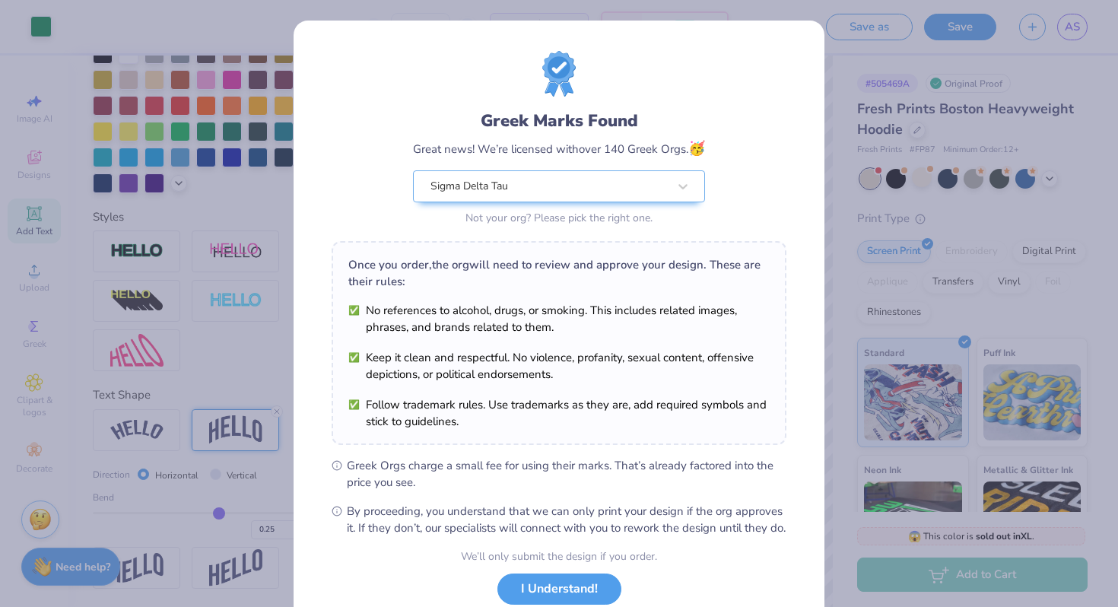
scroll to position [105, 0]
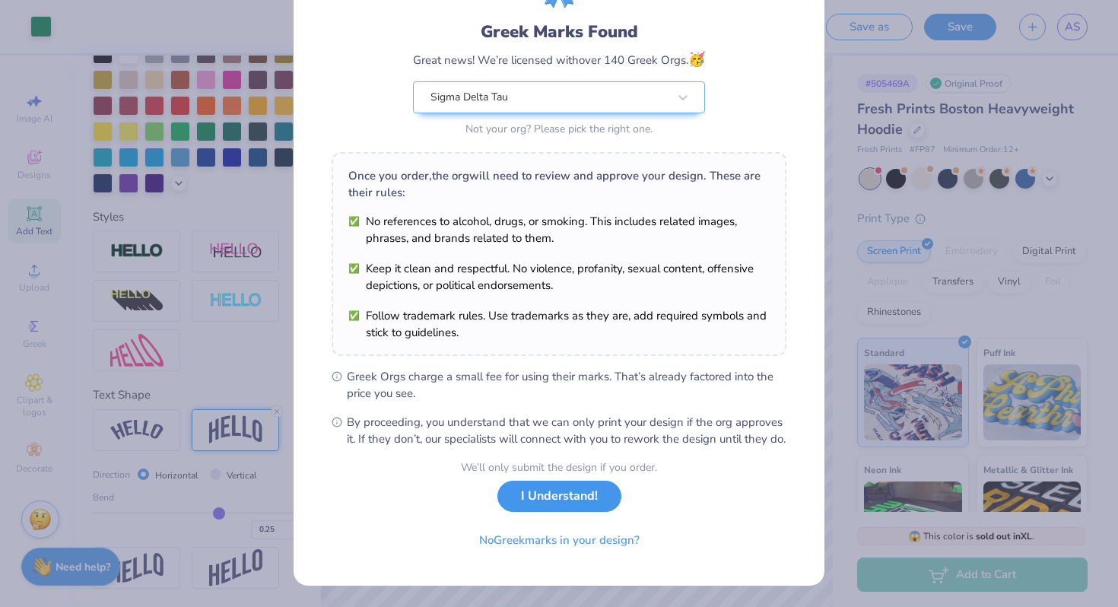
click at [555, 503] on button "I Understand!" at bounding box center [560, 496] width 124 height 31
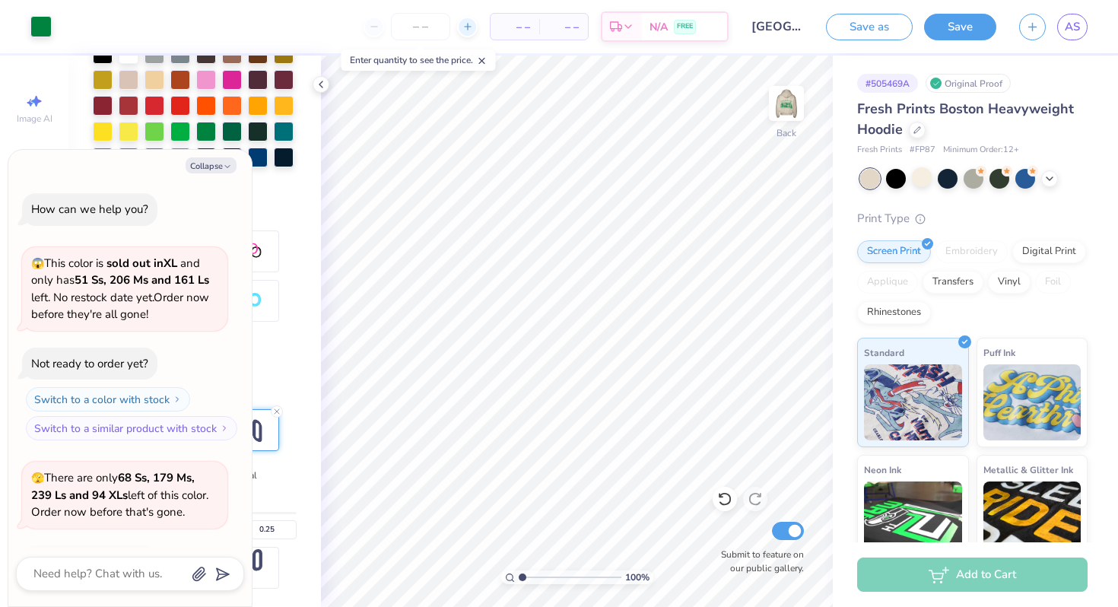
type textarea "x"
